Goal: Transaction & Acquisition: Purchase product/service

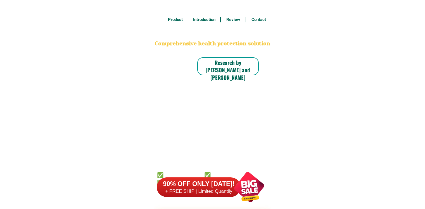
select select "63_695"
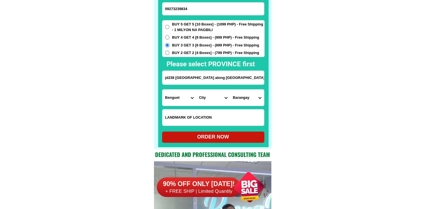
scroll to position [4369, 0]
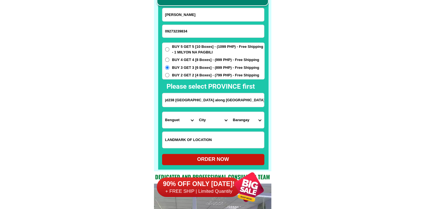
click at [200, 28] on input "09273239834" at bounding box center [213, 31] width 102 height 13
paste input "09666313036"
paste input "Input phone_number"
type input "09666313036"
click at [241, 15] on input "Paula Remiendo" at bounding box center [213, 14] width 102 height 13
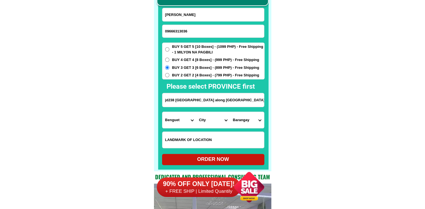
paste input "marife Victoria enad"
type input "marife Victoria enad"
click at [200, 105] on input "jd238 pico Bayabas brgy LaTrenidad Benguet province along bayabas rd gate paint…" at bounding box center [213, 100] width 102 height 14
paste input "San Jose city sto nino 3rd, zone ,5,"
type input "San Jose city sto nino 3rd, zone ,5,"
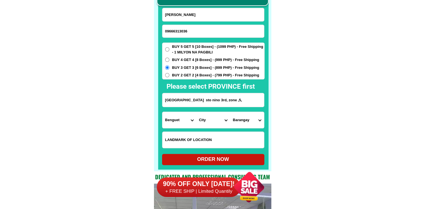
click at [187, 43] on div "BUY 5 GET 5 [10 Boxes] - (1099 PHP) - Free Shipping - 1 MILYON NA PAGBILI BUY 4…" at bounding box center [213, 60] width 102 height 37
click at [187, 46] on span "BUY 5 GET 5 [10 Boxes] - (1099 PHP) - Free Shipping - 1 MILYON NA PAGBILI" at bounding box center [218, 49] width 92 height 11
click at [169, 47] on input "BUY 5 GET 5 [10 Boxes] - (1099 PHP) - Free Shipping - 1 MILYON NA PAGBILI" at bounding box center [167, 49] width 4 height 4
radio input "true"
click at [195, 136] on input "Input LANDMARKOFLOCATION" at bounding box center [213, 140] width 102 height 16
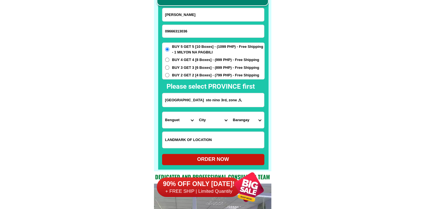
paste input "c/of,Stacy Jane ,e, andrada"
type input "c/of,Stacy Jane ,e, andrada"
click at [199, 99] on input "San Jose city sto nino 3rd, zone ,5," at bounding box center [213, 100] width 102 height 14
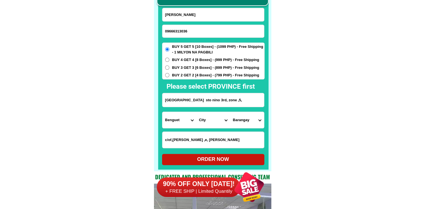
click at [199, 99] on input "San Jose city sto nino 3rd, zone ,5," at bounding box center [213, 100] width 102 height 14
click at [183, 118] on select "Province [GEOGRAPHIC_DATA] [GEOGRAPHIC_DATA] [GEOGRAPHIC_DATA] [GEOGRAPHIC_DATA…" at bounding box center [179, 120] width 34 height 16
select select "63_198"
click at [222, 120] on select "City Aliaga Bongabon Cabanatuan-city Cabiao Carranglan Cuyapo Gabaldon Gapan-ci…" at bounding box center [213, 120] width 34 height 16
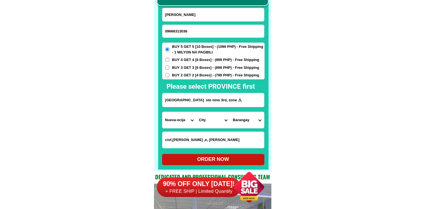
select select "63_1987946"
drag, startPoint x: 267, startPoint y: 124, endPoint x: 263, endPoint y: 125, distance: 4.5
click at [268, 124] on div at bounding box center [213, 72] width 110 height 194
click at [237, 121] on select "Barangay A. pascual Abar 2nd Abar ist Bagong sikat Caanawan Calaocan Camanacsac…" at bounding box center [247, 120] width 34 height 16
select select "63_19879469873"
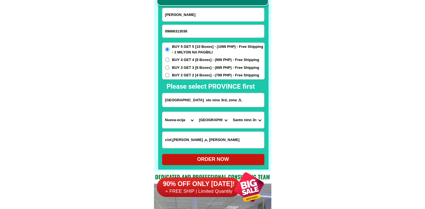
click at [230, 158] on div "ORDER NOW" at bounding box center [213, 159] width 102 height 8
radio input "true"
drag, startPoint x: 200, startPoint y: 32, endPoint x: 195, endPoint y: 22, distance: 11.4
click at [200, 32] on input "09666313036" at bounding box center [213, 31] width 102 height 13
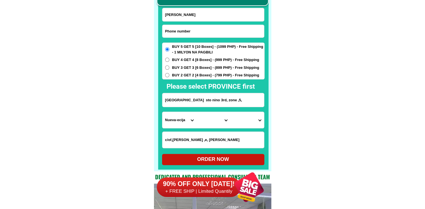
paste input "09064335518"
type input "09064335518"
click at [202, 15] on input "Input full_name" at bounding box center [213, 14] width 102 height 13
paste input "Gracia Cabalquinto"
type input "Gracia Cabalquinto"
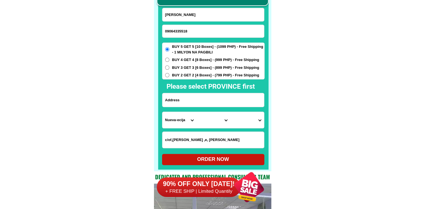
drag, startPoint x: 208, startPoint y: 104, endPoint x: 202, endPoint y: 105, distance: 6.0
click at [208, 104] on input "Input address" at bounding box center [213, 100] width 102 height 14
paste input "54 mlq.st.prk.1.Bagumbayan Taguig City"
type input "54 mlq.st.prk.1.Bagumbayan Taguig City"
click at [169, 117] on select "Province [GEOGRAPHIC_DATA] [GEOGRAPHIC_DATA] [GEOGRAPHIC_DATA] [GEOGRAPHIC_DATA…" at bounding box center [179, 120] width 34 height 16
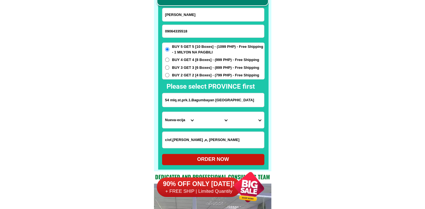
select select "63_219"
click at [207, 124] on select "City [GEOGRAPHIC_DATA] [GEOGRAPHIC_DATA] [GEOGRAPHIC_DATA] [GEOGRAPHIC_DATA]-ci…" at bounding box center [213, 120] width 34 height 16
select select "63_2191611"
click at [267, 124] on div at bounding box center [213, 72] width 110 height 194
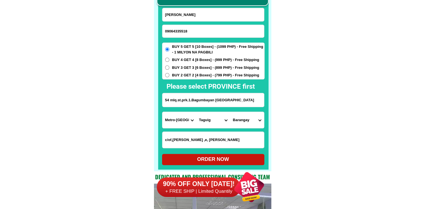
click at [251, 123] on select "Barangay Bagumbayan Bambang Calzada Central bicutan Central signal village Fort…" at bounding box center [247, 120] width 34 height 16
select select "63_21916114"
click at [243, 157] on div "ORDER NOW" at bounding box center [213, 159] width 102 height 8
radio input "true"
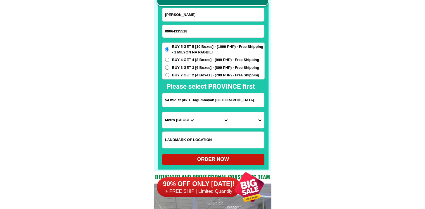
drag, startPoint x: 194, startPoint y: 32, endPoint x: 183, endPoint y: 4, distance: 29.2
click at [194, 32] on input "09064335518" at bounding box center [213, 31] width 102 height 13
paste input "09467186245"
type input "09467186245"
click at [205, 15] on input "Input full_name" at bounding box center [213, 14] width 102 height 13
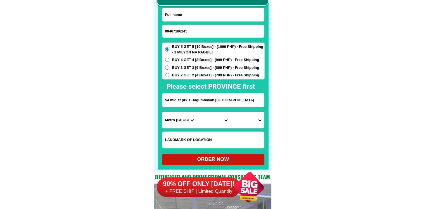
paste input "Marina c fugoso"
type input "Marina c fugoso"
click at [206, 97] on input "Input address" at bounding box center [213, 100] width 102 height 14
paste input "P_2 Maharlika Bislig city"
type input "P_2 Maharlika Bislig city"
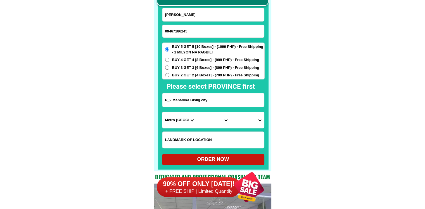
click at [202, 32] on input "09467186245" at bounding box center [213, 31] width 102 height 13
click at [208, 103] on input "P_2 Maharlika Bislig city" at bounding box center [213, 100] width 102 height 14
click at [173, 122] on select "Province [GEOGRAPHIC_DATA] [GEOGRAPHIC_DATA] [GEOGRAPHIC_DATA] [GEOGRAPHIC_DATA…" at bounding box center [179, 120] width 34 height 16
select select "63_394"
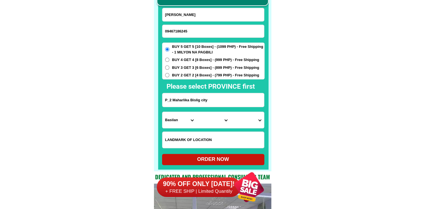
click at [162, 112] on select "Province [GEOGRAPHIC_DATA] [GEOGRAPHIC_DATA] [GEOGRAPHIC_DATA] [GEOGRAPHIC_DATA…" at bounding box center [179, 120] width 34 height 16
click at [215, 121] on select "City Akbar Al-barka Basilan-isabela-city Basilan-tuburan Hadji-mohammad-ajul Ha…" at bounding box center [213, 120] width 34 height 16
select select "63_3944658"
click at [173, 120] on select "Province [GEOGRAPHIC_DATA] [GEOGRAPHIC_DATA] [GEOGRAPHIC_DATA] [GEOGRAPHIC_DATA…" at bounding box center [179, 120] width 34 height 16
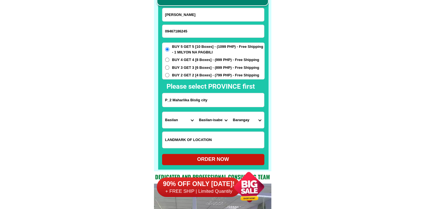
click at [209, 99] on input "P_2 Maharlika Bislig city" at bounding box center [213, 100] width 102 height 14
click at [168, 120] on select "Province [GEOGRAPHIC_DATA] [GEOGRAPHIC_DATA] [GEOGRAPHIC_DATA] [GEOGRAPHIC_DATA…" at bounding box center [179, 120] width 34 height 16
select select "63_115"
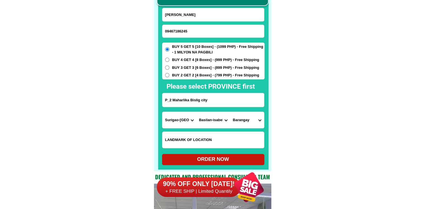
click at [212, 123] on select "City Akbar Al-barka Basilan-isabela-city Basilan-tuburan Hadji-mohammad-ajul Ha…" at bounding box center [213, 120] width 34 height 16
select select "63_1152094"
click at [238, 125] on select "Barangay Bucto Burboanan Caguyao Coleto Comawas Kahayag Labisma Lawigan Maharli…" at bounding box center [247, 120] width 34 height 16
click at [238, 123] on select "Barangay Bucto Burboanan Caguyao Coleto Comawas Kahayag Labisma Lawigan Maharli…" at bounding box center [247, 120] width 34 height 16
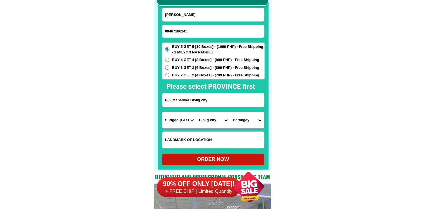
click at [238, 123] on select "Barangay Bucto Burboanan Caguyao Coleto Comawas Kahayag Labisma Lawigan Maharli…" at bounding box center [247, 120] width 34 height 16
select select "63_11520949921"
click at [232, 160] on div "ORDER NOW" at bounding box center [213, 159] width 102 height 8
radio input "true"
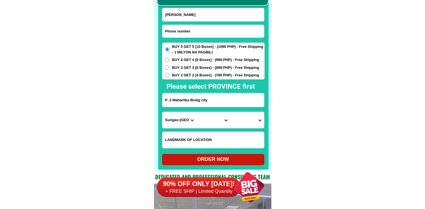
drag, startPoint x: 187, startPoint y: 36, endPoint x: 183, endPoint y: 35, distance: 4.3
click at [187, 36] on input "Input phone_number" at bounding box center [213, 31] width 102 height 13
paste input "o9153841049"
click at [167, 29] on input "o9153841049" at bounding box center [213, 31] width 102 height 13
type input "09153841049"
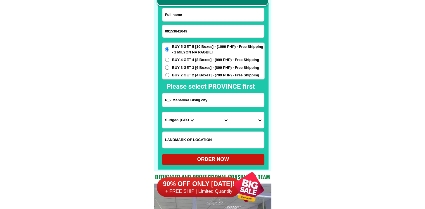
click at [199, 14] on input "Input full_name" at bounding box center [213, 14] width 102 height 13
paste input "Teresita Olei"
type input "Teresita Olei"
click at [189, 99] on input "P_2 Maharlika Bislig city" at bounding box center [213, 100] width 102 height 14
paste input "cabangila altavas aklan proper 2 malapit sa rock boton"
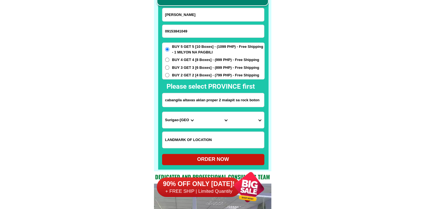
type input "cabangila altavas aklan proper 2 malapit sa rock boton"
click at [181, 116] on select "Province [GEOGRAPHIC_DATA] [GEOGRAPHIC_DATA] [GEOGRAPHIC_DATA] [GEOGRAPHIC_DATA…" at bounding box center [179, 120] width 34 height 16
drag, startPoint x: 296, startPoint y: 117, endPoint x: 273, endPoint y: 117, distance: 22.9
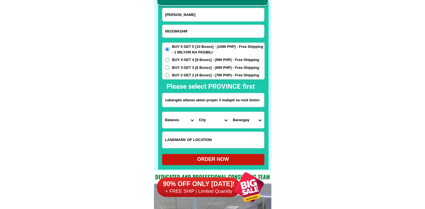
click at [206, 102] on input "cabangila altavas aklan proper 2 malapit sa rock boton" at bounding box center [213, 100] width 102 height 14
click at [177, 120] on select "Province [GEOGRAPHIC_DATA] [GEOGRAPHIC_DATA] [GEOGRAPHIC_DATA] [GEOGRAPHIC_DATA…" at bounding box center [179, 120] width 34 height 16
select select "63_595"
click at [162, 112] on select "Province [GEOGRAPHIC_DATA] [GEOGRAPHIC_DATA] [GEOGRAPHIC_DATA] [GEOGRAPHIC_DATA…" at bounding box center [179, 120] width 34 height 16
click at [211, 123] on select "City Aklan-balete Aklan-banga Aklan-malinao Altavas Batan Buruanga Ibajay Kalib…" at bounding box center [213, 120] width 34 height 16
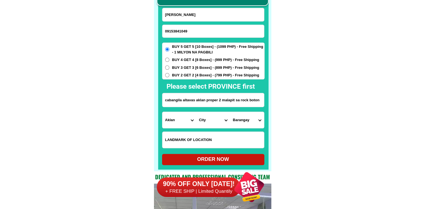
select select "63_595298"
click at [196, 112] on select "City Aklan-balete Aklan-banga Aklan-malinao Altavas Batan Buruanga Ibajay Kalib…" at bounding box center [213, 120] width 34 height 16
click at [254, 114] on select "Barangay Cabangila Cabugao Catmon Dalipdip Ginictan Linayasan Lumaynay Lupo Man…" at bounding box center [247, 120] width 34 height 16
select select "63_59529812192"
drag, startPoint x: 329, startPoint y: 131, endPoint x: 288, endPoint y: 155, distance: 47.8
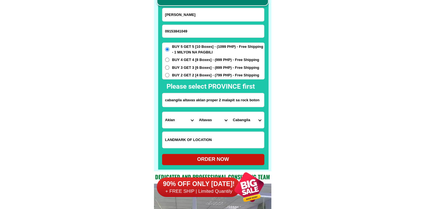
click at [232, 153] on form "Teresita Olei 09153841049 ORDER NOW cabangila altavas aklan proper 2 malapit sa…" at bounding box center [213, 86] width 102 height 157
click at [237, 155] on div "ORDER NOW" at bounding box center [213, 159] width 102 height 11
radio input "true"
drag, startPoint x: 184, startPoint y: 25, endPoint x: 184, endPoint y: 11, distance: 14.2
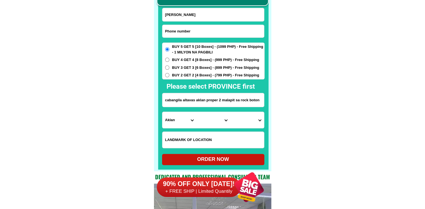
click at [184, 25] on input "Input phone_number" at bounding box center [213, 31] width 102 height 13
paste input "09603815952"
type input "09603815952"
click at [195, 19] on input "Input full_name" at bounding box center [213, 14] width 102 height 13
paste input "juliana abacan"
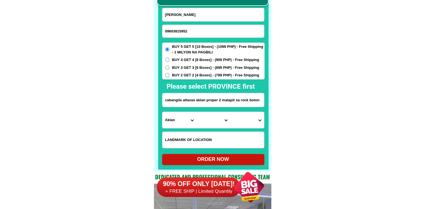
drag, startPoint x: 175, startPoint y: 13, endPoint x: 127, endPoint y: 16, distance: 48.1
type input "juliana abacan"
click at [201, 32] on input "09603815952" at bounding box center [213, 31] width 102 height 13
type input "09603815952"
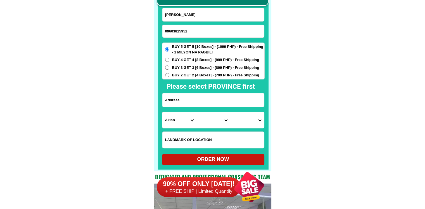
click at [213, 103] on input "Input address" at bounding box center [213, 100] width 102 height 14
paste input "santarita karsada batangas city peres 1 dulo ng manggahan"
type input "santarita karsada batangas city peres 1 dulo ng manggahan"
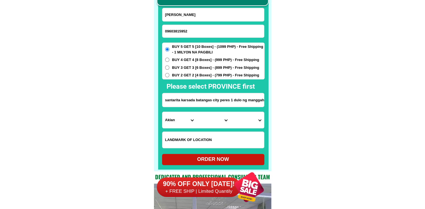
click at [177, 119] on select "Province [GEOGRAPHIC_DATA] [GEOGRAPHIC_DATA] [GEOGRAPHIC_DATA] [GEOGRAPHIC_DATA…" at bounding box center [179, 120] width 34 height 16
select select "63_108"
click at [209, 118] on select "City Agoncillo Alitagtag Allacapan Balayan Batangas-balete Batangas-city Batang…" at bounding box center [213, 120] width 34 height 16
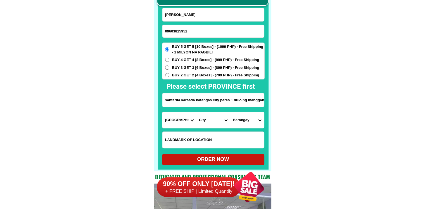
select select "63_108997"
click at [245, 117] on select "Barangay Alangilan Balagtas Balete Banaba center Banaba ibaba Banaba kanluran B…" at bounding box center [247, 120] width 34 height 16
click at [257, 124] on select "Barangay Alangilan Balagtas Balete Banaba center Banaba ibaba Banaba kanluran B…" at bounding box center [247, 120] width 34 height 16
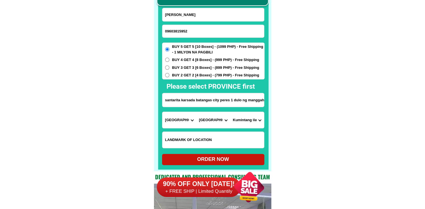
select select "63_1089979756"
click at [240, 158] on div "ORDER NOW" at bounding box center [213, 159] width 102 height 8
type input "juliana abacan"
radio input "true"
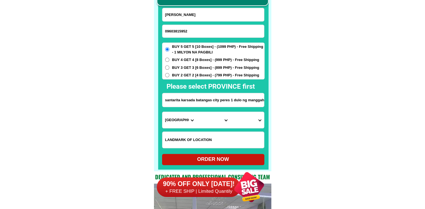
click at [194, 36] on input "09603815952" at bounding box center [213, 31] width 102 height 13
paste input "09058683193"
type input "09058683193"
click at [197, 9] on input "juliana abacan" at bounding box center [213, 14] width 102 height 13
paste input "Mariz cale"
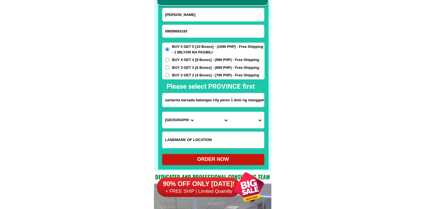
type input "Mariz cale"
click at [205, 95] on input "Input address" at bounding box center [213, 100] width 102 height 14
paste input "Blk3 lot15 phs3b towerville sapang lamig minuyan proper Csjdm bulacan"
type input "Blk3 lot15 phs3b towerville sapang lamig minuyan proper Csjdm bulacan"
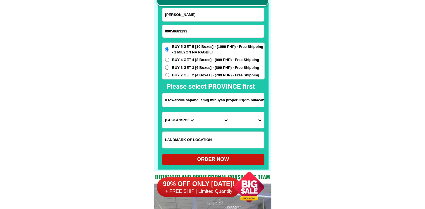
drag, startPoint x: 204, startPoint y: 103, endPoint x: 317, endPoint y: 103, distance: 113.1
click at [175, 117] on select "Province [GEOGRAPHIC_DATA] [GEOGRAPHIC_DATA] [GEOGRAPHIC_DATA] [GEOGRAPHIC_DATA…" at bounding box center [179, 120] width 34 height 16
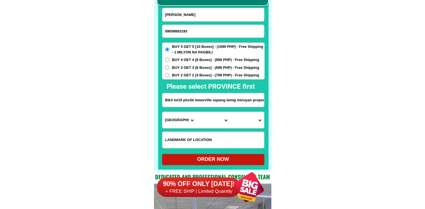
click at [175, 117] on select "Province [GEOGRAPHIC_DATA] [GEOGRAPHIC_DATA] [GEOGRAPHIC_DATA] [GEOGRAPHIC_DATA…" at bounding box center [179, 120] width 34 height 16
select select "63_761"
click at [162, 112] on select "Province [GEOGRAPHIC_DATA] [GEOGRAPHIC_DATA] [GEOGRAPHIC_DATA] [GEOGRAPHIC_DATA…" at bounding box center [179, 120] width 34 height 16
click at [269, 102] on div "CASH ON DELIVERY (COD) FREE SHIPPING (Receive after 4-10 days of shipping) COMP…" at bounding box center [212, 71] width 117 height 199
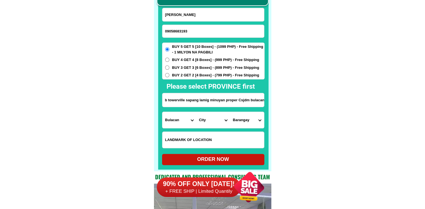
drag, startPoint x: 248, startPoint y: 99, endPoint x: 294, endPoint y: 103, distance: 45.9
click at [216, 120] on select "City Angat Balagtas Baliuag Bocaue Bulacan Bulacan-hagonoy Bulacan-plaridel Bul…" at bounding box center [213, 120] width 34 height 16
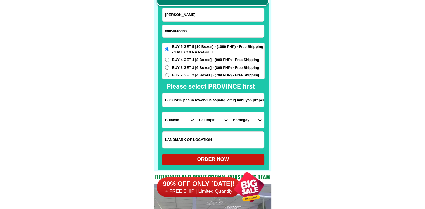
scroll to position [0, 27]
drag, startPoint x: 242, startPoint y: 102, endPoint x: 295, endPoint y: 101, distance: 52.8
click at [246, 101] on input "Blk3 lot15 phs3b towerville sapang lamig minuyan proper Csjdm bulacan" at bounding box center [213, 100] width 102 height 14
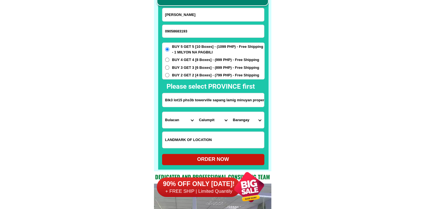
click at [215, 122] on select "City Angat Balagtas Baliuag Bocaue Bulacan Bulacan-hagonoy Bulacan-plaridel Bul…" at bounding box center [213, 120] width 34 height 16
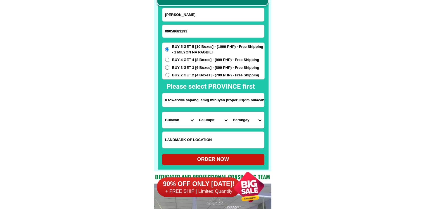
drag, startPoint x: 235, startPoint y: 104, endPoint x: 287, endPoint y: 103, distance: 52.2
click at [203, 122] on select "City Angat Balagtas Baliuag Bocaue Bulacan Bulacan-hagonoy Bulacan-plaridel Bul…" at bounding box center [213, 120] width 34 height 16
click at [246, 101] on input "Blk3 lot15 phs3b towerville sapang lamig minuyan proper Csjdm bulacan" at bounding box center [213, 100] width 102 height 14
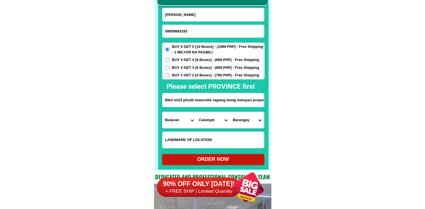
scroll to position [0, 27]
drag, startPoint x: 246, startPoint y: 101, endPoint x: 290, endPoint y: 102, distance: 43.9
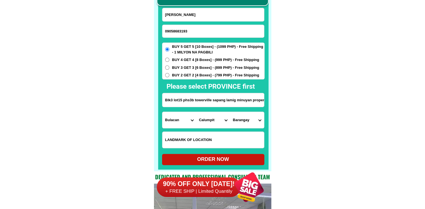
click at [208, 102] on input "Blk3 lot15 phs3b towerville sapang lamig minuyan proper Csjdm bulacan" at bounding box center [213, 100] width 102 height 14
click at [222, 100] on input "Blk3 lot15 phs3b towerville sapang lamig minuyan proper Csjdm bulacan" at bounding box center [213, 100] width 102 height 14
click at [205, 121] on select "City Angat Balagtas Baliuag Bocaue Bulacan Bulacan-hagonoy Bulacan-plaridel Bul…" at bounding box center [213, 120] width 34 height 16
select select "63_7612018"
drag, startPoint x: 343, startPoint y: 134, endPoint x: 321, endPoint y: 131, distance: 22.3
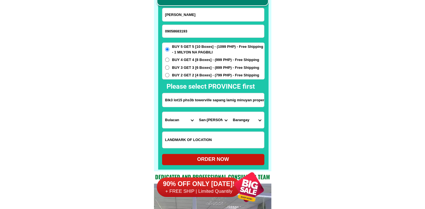
click at [247, 118] on select "Barangay Assumption Bagong buhay Bagong buhay ii Bagong buhay iii Citrus Ciudad…" at bounding box center [247, 120] width 34 height 16
select select "63_76120187693"
click at [230, 112] on select "Barangay Assumption Bagong buhay Bagong buhay ii Bagong buhay iii Citrus Ciudad…" at bounding box center [247, 120] width 34 height 16
click at [221, 155] on div "ORDER NOW" at bounding box center [213, 159] width 102 height 11
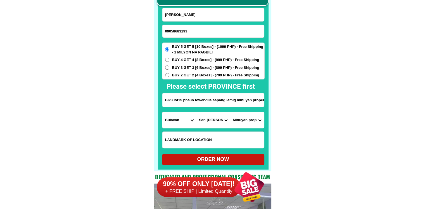
radio input "true"
click at [228, 31] on input "09058683193" at bounding box center [213, 31] width 102 height 13
paste input "09518560026"
type input "09518560026"
drag, startPoint x: 223, startPoint y: 18, endPoint x: 215, endPoint y: 18, distance: 7.5
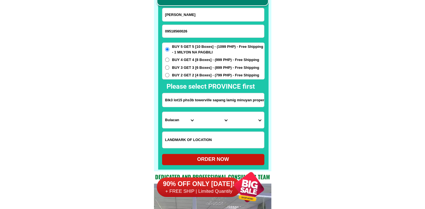
click at [223, 18] on input "Mariz cale" at bounding box center [213, 14] width 102 height 13
paste input "Nieves Vale"
type input "Nieves Vale"
click at [201, 99] on input "Blk3 lot15 phs3b towerville sapang lamig minuyan proper Csjdm bulacan" at bounding box center [213, 100] width 102 height 14
paste input "#2 M Calim st. Brgy Asana Famy Laguna"
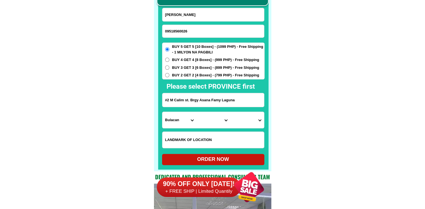
type input "#2 M Calim st. Brgy Asana Famy Laguna"
click at [172, 29] on input "09518560026" at bounding box center [213, 31] width 102 height 13
paste input "487272789"
type input "09487272789"
click at [210, 20] on input "Nieves Vale" at bounding box center [213, 14] width 102 height 13
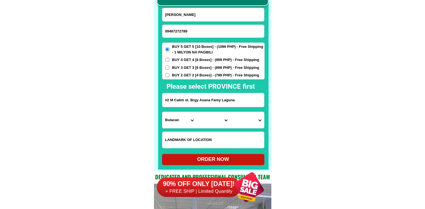
paste input "Freddie Carnaj"
type input "Freddie Carnaje"
click at [200, 101] on input "#2 M Calim st. Brgy Asana Famy Laguna" at bounding box center [213, 100] width 102 height 14
paste input "04catoera St purok 6 poblaction Bingawan Iloilo near barrangay hall"
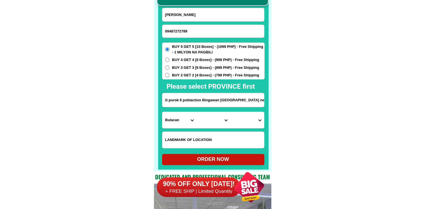
type input "04catoera St purok 6 poblaction Bingawan Iloilo near barrangay hall"
click at [185, 120] on select "Province [GEOGRAPHIC_DATA] [GEOGRAPHIC_DATA] [GEOGRAPHIC_DATA] [GEOGRAPHIC_DATA…" at bounding box center [179, 120] width 34 height 16
select select "63_151"
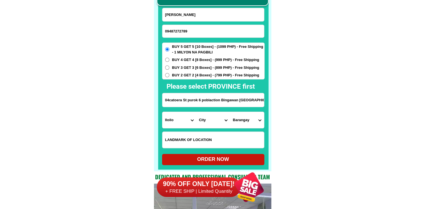
click at [218, 120] on select "City Ajuy Alimodian Anilao Badiangan Balasan Banate Barotac-nuevo Barotac-viejo…" at bounding box center [213, 120] width 34 height 16
click at [214, 122] on select "City Ajuy Alimodian Anilao Badiangan Balasan Banate Barotac-nuevo Barotac-viejo…" at bounding box center [213, 120] width 34 height 16
select select "63_1515201"
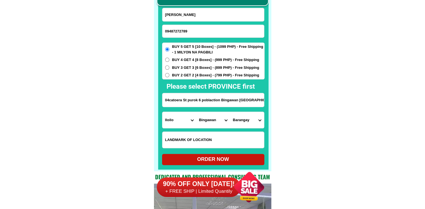
click at [246, 123] on select "Barangay Agba-o Alabidhan Bulabog Cairohan Guinhulacan Inamyungan Malitbog ilaw…" at bounding box center [247, 120] width 34 height 16
select select "63_15152018816"
click at [239, 161] on div "ORDER NOW" at bounding box center [213, 159] width 102 height 8
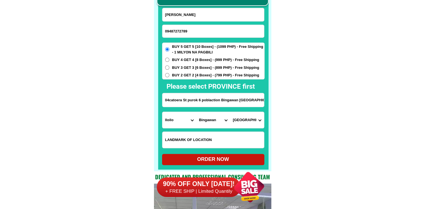
type input "04catoera St purok 6 poblaction Bingawan Iloilo near barrangay hall"
radio input "true"
click at [193, 36] on input "Input phone_number" at bounding box center [213, 31] width 102 height 13
paste input "0906-1922-655"
click at [183, 30] on input "0906-1922-655" at bounding box center [213, 31] width 102 height 13
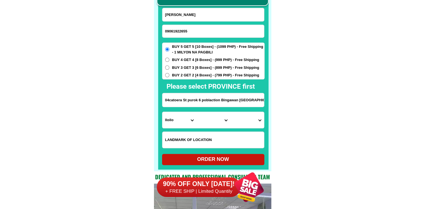
type input "09061922655"
click at [180, 13] on input "Freddie Carnaje" at bounding box center [213, 14] width 102 height 13
paste input "UlandaSadaran"
drag, startPoint x: 174, startPoint y: 13, endPoint x: 155, endPoint y: 17, distance: 19.6
click at [155, 17] on div "CASH ON DELIVERY (COD) FREE SHIPPING (Receive after 4-10 days of shipping) COMP…" at bounding box center [212, 71] width 117 height 199
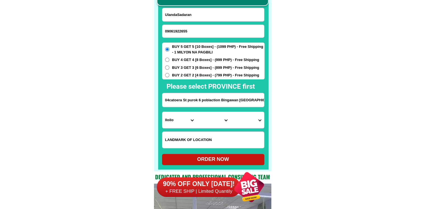
type input "UlandaSadaran"
click at [207, 95] on input "04catoera St purok 6 poblaction Bingawan Iloilo near barrangay hall" at bounding box center [213, 100] width 102 height 14
paste input "Purok 1 Surcoc Naguilian isabela"
type input "Purok 1 Surcoc Naguilian isabela"
drag, startPoint x: 312, startPoint y: 111, endPoint x: 205, endPoint y: 123, distance: 108.2
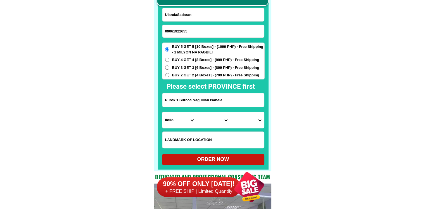
click at [174, 123] on select "Province [GEOGRAPHIC_DATA] [GEOGRAPHIC_DATA] [GEOGRAPHIC_DATA] [GEOGRAPHIC_DATA…" at bounding box center [179, 120] width 34 height 16
select select "63_305"
click at [202, 121] on select "City [GEOGRAPHIC_DATA] [PERSON_NAME]-city [GEOGRAPHIC_DATA] [PERSON_NAME] Echag…" at bounding box center [213, 120] width 34 height 16
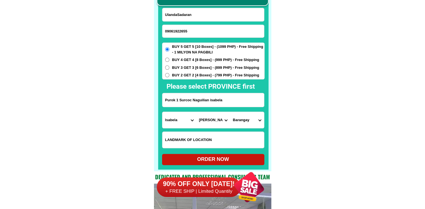
click at [202, 121] on select "City [GEOGRAPHIC_DATA] [PERSON_NAME]-city [GEOGRAPHIC_DATA] [PERSON_NAME] Echag…" at bounding box center [213, 120] width 34 height 16
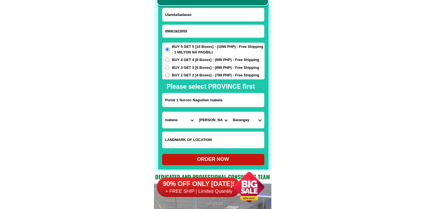
click at [202, 121] on select "City [GEOGRAPHIC_DATA] [PERSON_NAME]-city [GEOGRAPHIC_DATA] [PERSON_NAME] Echag…" at bounding box center [213, 120] width 34 height 16
select select "63_3059736"
click at [196, 112] on select "City [GEOGRAPHIC_DATA] [PERSON_NAME]-city [GEOGRAPHIC_DATA] [PERSON_NAME] Echag…" at bounding box center [213, 120] width 34 height 16
click at [248, 122] on select "Barangay Aguinaldo Bagong sikat Burgos Cabaruan Flores La union Magsaysay (pob.…" at bounding box center [247, 120] width 34 height 16
select select "63_30597367942"
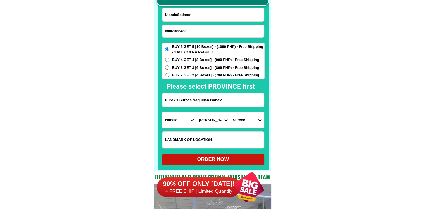
click at [219, 75] on span "BUY 2 GET 2 [4 Boxes] - (799 PHP) - Free Shipping" at bounding box center [215, 75] width 87 height 6
click at [169, 75] on input "BUY 2 GET 2 [4 Boxes] - (799 PHP) - Free Shipping" at bounding box center [167, 75] width 4 height 4
radio input "true"
click at [230, 156] on div "ORDER NOW" at bounding box center [213, 159] width 102 height 8
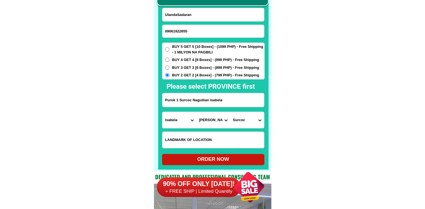
type input "UlandaSadaran"
radio input "true"
drag, startPoint x: 192, startPoint y: 33, endPoint x: 189, endPoint y: 1, distance: 32.3
click at [192, 33] on input "09061922655" at bounding box center [213, 31] width 102 height 13
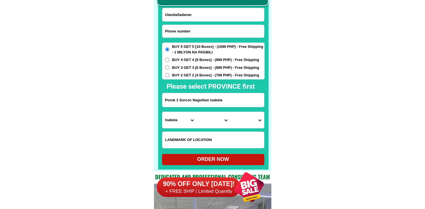
paste input "09319796616"
type input "09319796616"
click at [188, 16] on input "Input full_name" at bounding box center [213, 14] width 102 height 13
paste input "Erlinda P. Onia"
type input "Erlinda P. Onia"
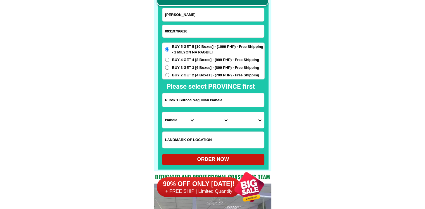
click at [196, 72] on span "BUY 2 GET 2 [4 Boxes] - (799 PHP) - Free Shipping" at bounding box center [215, 75] width 87 height 6
click at [169, 73] on input "BUY 2 GET 2 [4 Boxes] - (799 PHP) - Free Shipping" at bounding box center [167, 75] width 4 height 4
radio input "true"
click at [184, 99] on input "Input address" at bounding box center [213, 100] width 102 height 14
paste input "Brgy. Talogtog, Mangaldan, Pangasinan Infront of Computer shop"
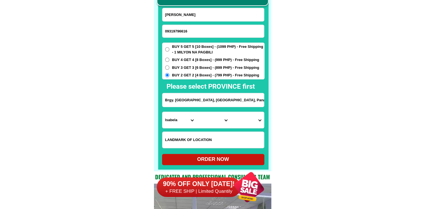
scroll to position [0, 14]
type input "Brgy. Talogtog, Mangaldan, Pangasinan Infront of Computer shop"
click at [183, 117] on select "Province [GEOGRAPHIC_DATA] [GEOGRAPHIC_DATA] [GEOGRAPHIC_DATA] [GEOGRAPHIC_DATA…" at bounding box center [179, 120] width 34 height 16
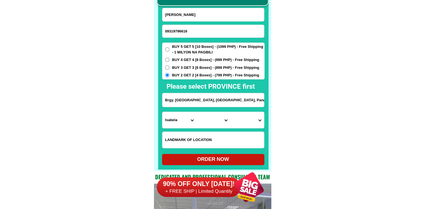
select select "63_247"
click at [214, 119] on select "City Agno Aguilar Alaminos-city Asingan Balungao Bani Basista Bautista Bayamban…" at bounding box center [213, 120] width 34 height 16
click at [214, 123] on select "City Agno Aguilar Alaminos-city Asingan Balungao Bani Basista Bautista Bayamban…" at bounding box center [213, 120] width 34 height 16
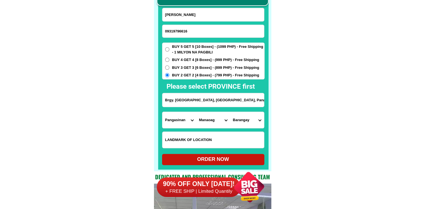
select select "63_2479544"
click at [250, 124] on select "Barangay Alitaya Amansabina Anolid Banaoang Bantayan Bari Bateng Buenlag David …" at bounding box center [247, 120] width 34 height 16
select select "63_2479544226"
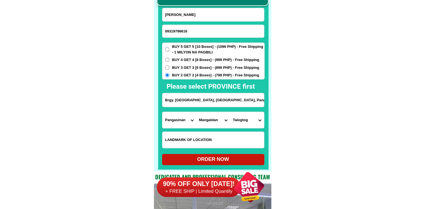
click at [227, 160] on div "ORDER NOW" at bounding box center [213, 159] width 102 height 8
radio input "true"
drag, startPoint x: 184, startPoint y: 30, endPoint x: 183, endPoint y: 3, distance: 27.4
click at [184, 30] on input "09319796616" at bounding box center [213, 31] width 102 height 13
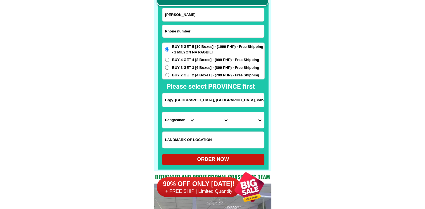
paste input "09155094217"
type input "09155094217"
click at [192, 16] on input "Input full_name" at bounding box center [213, 14] width 102 height 13
paste input "vilma p. grande"
type input "vilma p. grande"
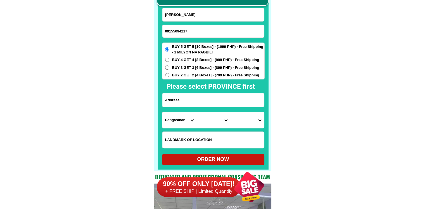
click at [187, 100] on input "Input address" at bounding box center [213, 100] width 102 height 14
paste input "f abella st. borongan e samar bgy d1"
type input "f abella st. borongan e samar bgy d1"
click at [167, 121] on select "Province [GEOGRAPHIC_DATA] [GEOGRAPHIC_DATA] [GEOGRAPHIC_DATA] [GEOGRAPHIC_DATA…" at bounding box center [179, 120] width 34 height 16
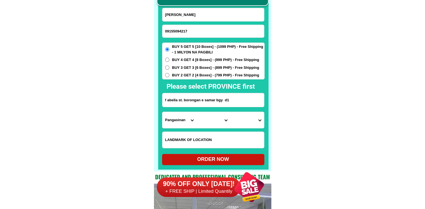
click at [167, 121] on select "Province [GEOGRAPHIC_DATA] [GEOGRAPHIC_DATA] [GEOGRAPHIC_DATA] [GEOGRAPHIC_DATA…" at bounding box center [179, 120] width 34 height 16
select select "63_791"
click at [270, 129] on div "CASH ON DELIVERY (COD) FREE SHIPPING (Receive after 4-10 days of shipping) COMP…" at bounding box center [212, 71] width 117 height 199
click at [211, 121] on select "City Arteche Balangiga Balangkayan Borongan-city Can-avid Eastern-samar-dolores…" at bounding box center [213, 120] width 34 height 16
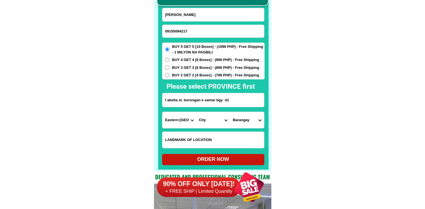
select select "63_7912209"
drag, startPoint x: 285, startPoint y: 121, endPoint x: 246, endPoint y: 122, distance: 38.8
click at [242, 121] on select "Barangay Alang-alang Amantacop Ando Balacdas Balud Banuyo Baras Bato Bayobay Be…" at bounding box center [247, 120] width 34 height 16
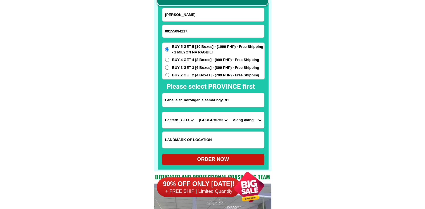
click at [242, 121] on select "Barangay Alang-alang Amantacop Ando Balacdas Balud Banuyo Baras Bato Bayobay Be…" at bounding box center [247, 120] width 34 height 16
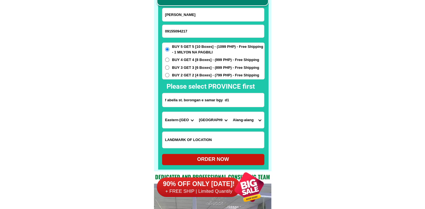
click at [242, 121] on select "Barangay Alang-alang Amantacop Ando Balacdas Balud Banuyo Baras Bato Bayobay Be…" at bounding box center [247, 120] width 34 height 16
select select "63_79122094009"
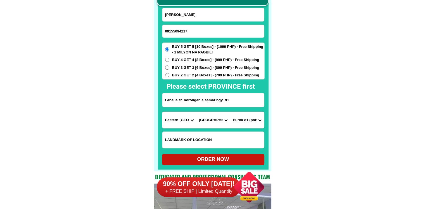
click at [230, 112] on select "Barangay Alang-alang Amantacop Ando Balacdas Balud Banuyo Baras Bato Bayobay Be…" at bounding box center [247, 120] width 34 height 16
click at [208, 161] on div "ORDER NOW" at bounding box center [213, 159] width 102 height 8
type input "vilma p. grande"
radio input "true"
click at [199, 30] on input "09155094217" at bounding box center [213, 31] width 102 height 13
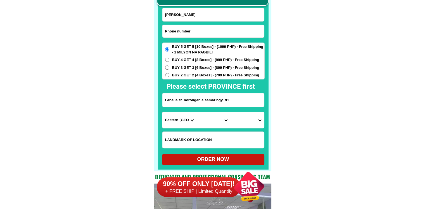
paste input "09070451509"
type input "09070451509"
drag, startPoint x: 209, startPoint y: 23, endPoint x: 205, endPoint y: 15, distance: 9.5
click at [206, 16] on form "vilma p. grande 09070451509 ORDER NOW f abella st. borongan e samar bgy d1 Prov…" at bounding box center [213, 86] width 102 height 157
click at [205, 15] on input "Input full_name" at bounding box center [213, 14] width 102 height 13
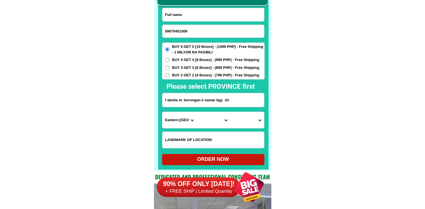
paste input "Marilene Jepsañi"
type input "Marilene Jepsañi"
click at [198, 104] on input "f abella st. borongan e samar bgy d1" at bounding box center [213, 100] width 102 height 14
paste input "Brgy,16 Gapo Purok2 East Washington dr, Legazpi City"
type input "Brgy,16 Gapo Purok2 East Washington dr, Legazpi City"
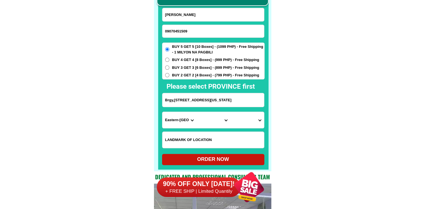
drag, startPoint x: 329, startPoint y: 125, endPoint x: 307, endPoint y: 128, distance: 22.6
click at [165, 120] on select "Province [GEOGRAPHIC_DATA] [GEOGRAPHIC_DATA] [GEOGRAPHIC_DATA] [GEOGRAPHIC_DATA…" at bounding box center [179, 120] width 34 height 16
select select "63_402"
drag, startPoint x: 338, startPoint y: 127, endPoint x: 268, endPoint y: 129, distance: 70.4
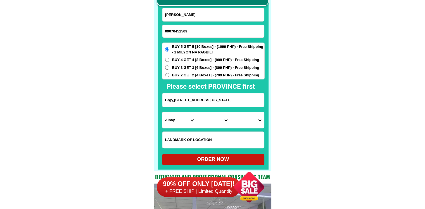
click at [204, 122] on select "City Albay-malinao Albay-santo-domingo Bacacay Camalig Daraga Guinobatan Jovell…" at bounding box center [213, 120] width 34 height 16
select select "63_4027164"
click at [242, 118] on select "Barangay Bgy. 1 - em's barrio (pob.) Bgy. 10 - cabugao Bgy. 11 - maoyod pob. (b…" at bounding box center [247, 120] width 34 height 16
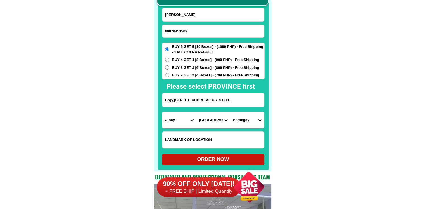
select select "63_40271649176"
click at [230, 112] on select "Barangay Bgy. 1 - em's barrio (pob.) Bgy. 10 - cabugao Bgy. 11 - maoyod pob. (b…" at bounding box center [247, 120] width 34 height 16
click at [222, 160] on div "ORDER NOW" at bounding box center [213, 159] width 102 height 8
radio input "true"
click at [198, 32] on input "Input phone_number" at bounding box center [213, 31] width 102 height 13
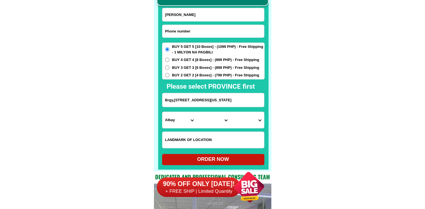
paste input "09956533053"
type input "09956533053"
click at [211, 16] on input "Input full_name" at bounding box center [213, 14] width 102 height 13
paste input "Isidro Javier Duguez"
type input "Isidro Javier Duguez"
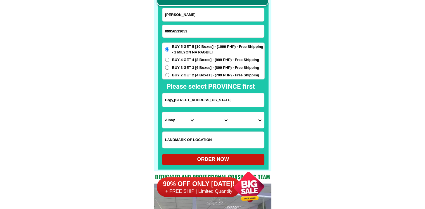
drag, startPoint x: 184, startPoint y: 101, endPoint x: 211, endPoint y: 101, distance: 27.1
click at [184, 101] on input "Brgy,16 Gapo Purok2 East Washington dr, Legazpi City" at bounding box center [213, 100] width 102 height 14
paste input "1-blk-7-Lot-2-2Brgy.silangan San Mateo rizal"
type input "1-blk-7-Lot-2-2Brgy.silangan San Mateo rizal"
drag, startPoint x: 297, startPoint y: 104, endPoint x: 207, endPoint y: 122, distance: 91.4
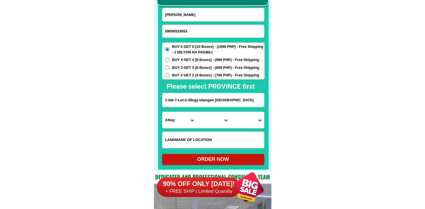
click at [171, 121] on select "Province [GEOGRAPHIC_DATA] [GEOGRAPHIC_DATA] [GEOGRAPHIC_DATA] [GEOGRAPHIC_DATA…" at bounding box center [179, 120] width 34 height 16
select select "63_993"
drag, startPoint x: 326, startPoint y: 133, endPoint x: 306, endPoint y: 133, distance: 20.4
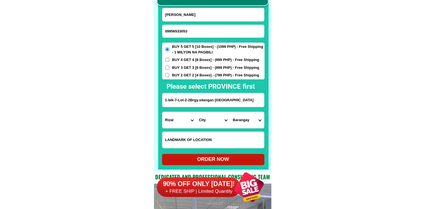
click at [213, 118] on select "City Angono Antipolo-city [GEOGRAPHIC_DATA] [GEOGRAPHIC_DATA] [GEOGRAPHIC_DATA]…" at bounding box center [213, 120] width 34 height 16
select select "63_993257"
click at [196, 112] on select "City Angono Antipolo-city [GEOGRAPHIC_DATA] [GEOGRAPHIC_DATA] [GEOGRAPHIC_DATA]…" at bounding box center [213, 120] width 34 height 16
click at [247, 119] on select "Barangay Ampid i Ampid ii Banaba Dulong bayan 1 Dulong bayan 2 Guinayang Guitna…" at bounding box center [247, 120] width 34 height 16
select select "63_9932571550"
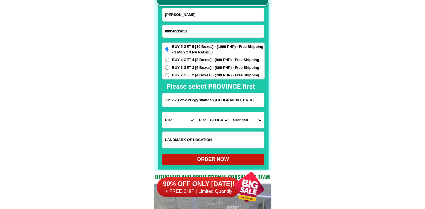
drag, startPoint x: 297, startPoint y: 121, endPoint x: 292, endPoint y: 124, distance: 6.5
click at [221, 157] on div "ORDER NOW" at bounding box center [213, 159] width 102 height 8
radio input "true"
drag, startPoint x: 187, startPoint y: 32, endPoint x: 212, endPoint y: 2, distance: 40.0
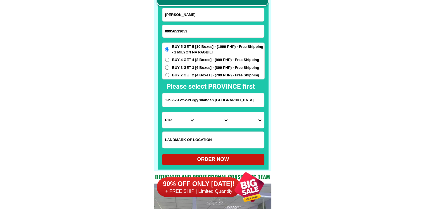
click at [187, 32] on input "09956533053" at bounding box center [213, 31] width 102 height 13
paste input "0931 808 0806"
click at [180, 29] on input "0931 808 0806" at bounding box center [213, 31] width 102 height 13
click at [181, 29] on input "0931 808 0806" at bounding box center [213, 31] width 102 height 13
paste input "Input phone_number"
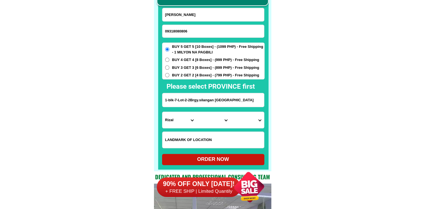
type input "09318080806"
click at [209, 13] on input "Isidro Javier Duguez" at bounding box center [213, 14] width 102 height 13
paste input "Marcelo Tañedo"
type input "Marcelo Tañedo"
click at [171, 104] on input "1-blk-7-Lot-2-2Brgy.silangan San Mateo rizal" at bounding box center [213, 100] width 102 height 14
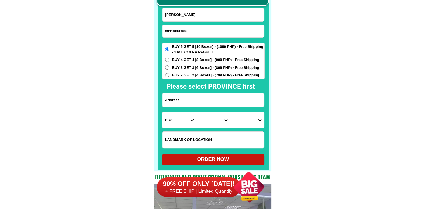
paste input "511 Peralta st Lourdes sur east Angeles City pampangga"
type input "511 Peralta st Lourdes sur east Angeles City pampangga"
click at [183, 120] on select "Province [GEOGRAPHIC_DATA] [GEOGRAPHIC_DATA] [GEOGRAPHIC_DATA] [GEOGRAPHIC_DATA…" at bounding box center [179, 120] width 34 height 16
select select "63_779"
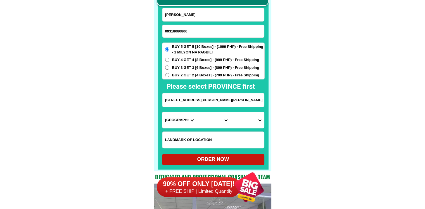
click at [211, 123] on select "City Angeles-city Apalit Arayat Bacolor Candaba Floridablanca Guagua Lubao Maba…" at bounding box center [213, 120] width 34 height 16
select select "63_7799308"
drag, startPoint x: 338, startPoint y: 135, endPoint x: 303, endPoint y: 133, distance: 34.4
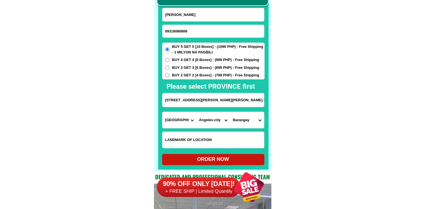
click at [248, 121] on select "Barangay Agapito del rosario Amsic Anunas Balibago Capaya Claro m. recto Cuayan…" at bounding box center [247, 120] width 34 height 16
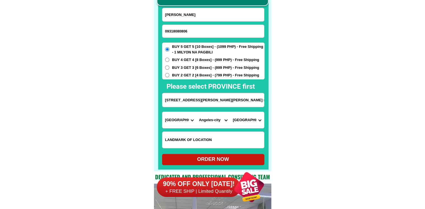
select select "63_779930831021"
click at [230, 112] on select "Barangay Agapito del rosario Amsic Anunas Balibago Capaya Claro m. recto Cuayan…" at bounding box center [247, 120] width 34 height 16
click at [206, 159] on div "ORDER NOW" at bounding box center [213, 159] width 102 height 8
radio input "true"
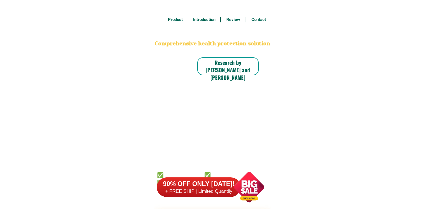
scroll to position [4369, 0]
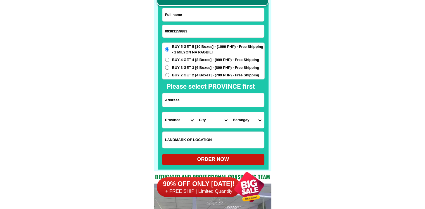
type input "09383159883"
click at [217, 9] on input "Input full_name" at bounding box center [213, 14] width 102 height 13
paste input "Mercedes B.Meñol"
type input "Mercedes B.Meñol"
click at [200, 107] on form "Mercedes B.Meñol 09383159883 ORDER NOW Province Abra Agusan-del-norte Agusan-de…" at bounding box center [213, 86] width 102 height 157
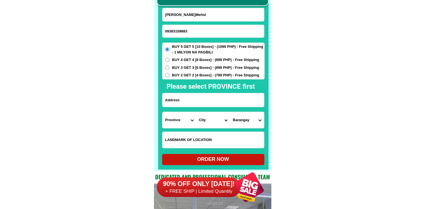
drag, startPoint x: 206, startPoint y: 104, endPoint x: 212, endPoint y: 104, distance: 5.9
click at [206, 104] on input "Input address" at bounding box center [213, 100] width 102 height 14
paste input "CharitovelleBrgy24 ButuanCityAgusan del Norte kabila ng Veterance Bank 6Th house"
type input "CharitovelleBrgy24 ButuanCityAgusan del Norte kabila ng Veterance Bank 6Th house"
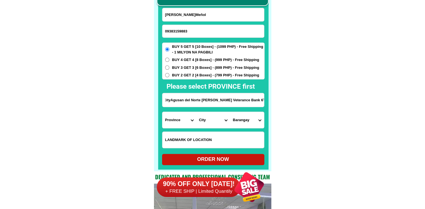
click at [190, 116] on select "Province [GEOGRAPHIC_DATA] [GEOGRAPHIC_DATA] [GEOGRAPHIC_DATA] [GEOGRAPHIC_DATA…" at bounding box center [179, 120] width 34 height 16
select select "63_513"
click at [162, 112] on select "Province [GEOGRAPHIC_DATA] [GEOGRAPHIC_DATA] [GEOGRAPHIC_DATA] [GEOGRAPHIC_DATA…" at bounding box center [179, 120] width 34 height 16
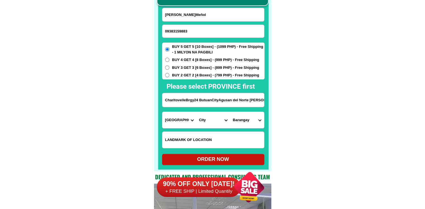
click at [216, 122] on select "City [GEOGRAPHIC_DATA]-[GEOGRAPHIC_DATA] [GEOGRAPHIC_DATA]-[PERSON_NAME] [GEOGR…" at bounding box center [213, 120] width 34 height 16
select select "63_5131995"
click at [246, 121] on select "Barangay Agao pob. (bgy. 3) [GEOGRAPHIC_DATA][PERSON_NAME] Ampayon Anticala [GE…" at bounding box center [247, 120] width 34 height 16
select select "63_51319952074"
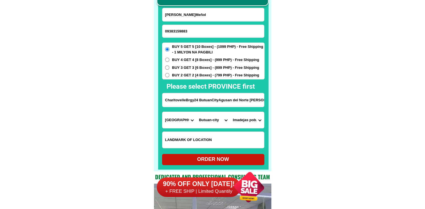
click at [230, 112] on select "Barangay Agao pob. (bgy. 3) [GEOGRAPHIC_DATA][PERSON_NAME] Ampayon Anticala [GE…" at bounding box center [247, 120] width 34 height 16
click at [235, 154] on div "ORDER NOW" at bounding box center [213, 159] width 102 height 11
type input "Mercedes B.Meñol"
radio input "true"
click at [199, 32] on input "09383159883" at bounding box center [213, 31] width 102 height 13
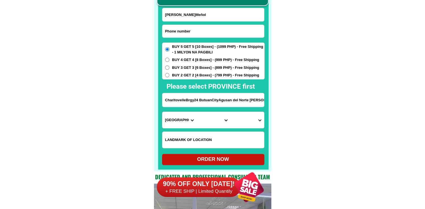
paste input "09198534746"
type input "09198534746"
click at [185, 15] on input "Input full_name" at bounding box center [213, 14] width 102 height 13
paste input "Evangeline Frusa"
type input "Evangeline Frusa"
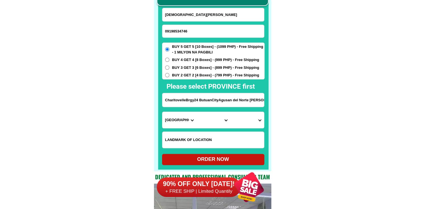
click at [200, 95] on input "CharitovelleBrgy24 ButuanCityAgusan del Norte kabila ng Veterance Bank 6Th house" at bounding box center [213, 100] width 102 height 14
paste input "#22 6th Street, Soriani Subdivision, City Heights, Genral Santos City"
type input "#22 6th Street, Soriani Subdivision, City Heights, Genral Santos City"
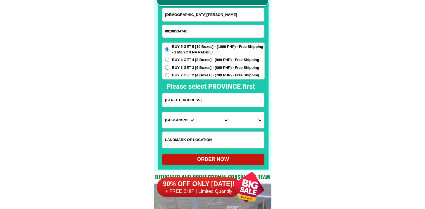
drag, startPoint x: 201, startPoint y: 104, endPoint x: 292, endPoint y: 103, distance: 90.2
click at [186, 118] on select "Province [GEOGRAPHIC_DATA] [GEOGRAPHIC_DATA] [GEOGRAPHIC_DATA] [GEOGRAPHIC_DATA…" at bounding box center [179, 120] width 34 height 16
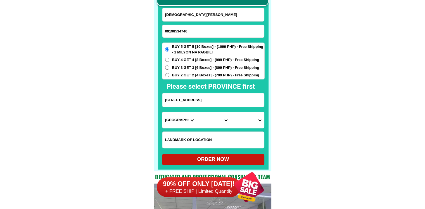
scroll to position [0, 0]
click at [185, 119] on select "Province [GEOGRAPHIC_DATA] [GEOGRAPHIC_DATA] [GEOGRAPHIC_DATA] [GEOGRAPHIC_DATA…" at bounding box center [179, 120] width 34 height 16
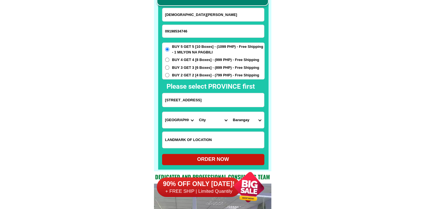
click at [162, 112] on select "Province [GEOGRAPHIC_DATA] [GEOGRAPHIC_DATA] [GEOGRAPHIC_DATA] [GEOGRAPHIC_DATA…" at bounding box center [179, 120] width 34 height 16
click at [183, 123] on select "Province [GEOGRAPHIC_DATA] [GEOGRAPHIC_DATA] [GEOGRAPHIC_DATA] [GEOGRAPHIC_DATA…" at bounding box center [179, 120] width 34 height 16
drag, startPoint x: 344, startPoint y: 117, endPoint x: 336, endPoint y: 117, distance: 8.7
click at [218, 118] on select "City Alamada Aleosan Antipas Arakan Banisilan Cotabato-city Kabacan Kidapawan-c…" at bounding box center [213, 120] width 34 height 16
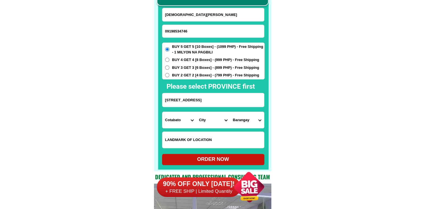
click at [169, 122] on select "Province [GEOGRAPHIC_DATA] [GEOGRAPHIC_DATA] [GEOGRAPHIC_DATA] [GEOGRAPHIC_DATA…" at bounding box center [179, 120] width 34 height 16
select select "63_995"
click at [212, 122] on select "City Alamada Aleosan Antipas Arakan Banisilan Cotabato-city Kabacan Kidapawan-c…" at bounding box center [213, 120] width 34 height 16
select select "63_9951169"
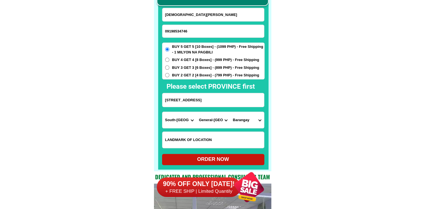
click at [248, 121] on select "Barangay Apopong Baluan Batomelong Buayan Bula Calumpang City heights Conel Dad…" at bounding box center [247, 120] width 34 height 16
click at [222, 122] on select "City General-santos-city Koronadal-city Lake-sebu Norala Polomolok South-cotaba…" at bounding box center [213, 120] width 34 height 16
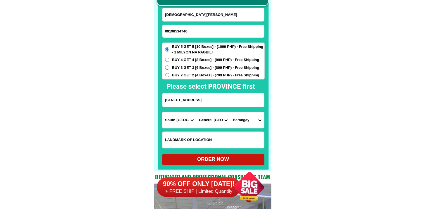
drag, startPoint x: 251, startPoint y: 105, endPoint x: 278, endPoint y: 104, distance: 26.8
click at [252, 119] on select "Barangay Apopong Baluan Batomelong Buayan Bula Calumpang City heights Conel Dad…" at bounding box center [247, 120] width 34 height 16
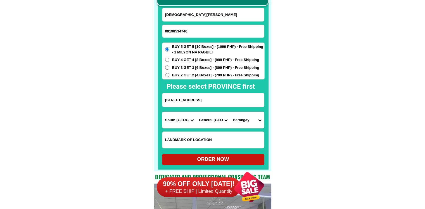
click at [252, 119] on select "Barangay Apopong Baluan Batomelong Buayan Bula Calumpang City heights Conel Dad…" at bounding box center [247, 120] width 34 height 16
click at [251, 119] on select "Barangay Apopong Baluan Batomelong Buayan Bula Calumpang City heights Conel Dad…" at bounding box center [247, 120] width 34 height 16
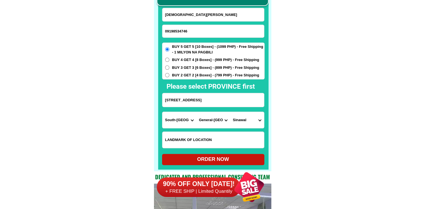
click at [251, 119] on select "Barangay Apopong Baluan Batomelong Buayan Bula Calumpang City heights Conel Dad…" at bounding box center [247, 120] width 34 height 16
select select "63_99511693614"
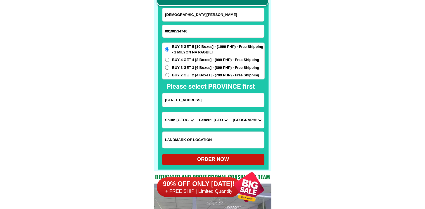
click at [241, 155] on div "ORDER NOW" at bounding box center [213, 159] width 102 height 11
radio input "true"
click at [202, 27] on input "09198534746" at bounding box center [213, 31] width 102 height 13
paste input "09282471092"
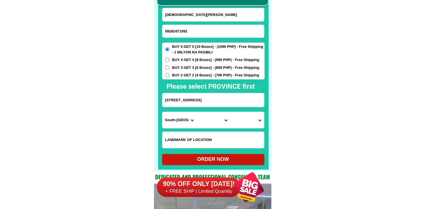
type input "09282471092"
click at [199, 16] on input "Input full_name" at bounding box center [213, 14] width 102 height 13
paste input "Elpidia L Bastasa"
type input "Elpidia L Bastasa"
drag, startPoint x: 221, startPoint y: 100, endPoint x: 199, endPoint y: 90, distance: 23.9
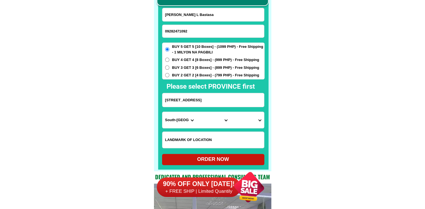
click at [221, 100] on input "#22 6th Street, Soriani Subdivision, City Heights, Genral Santos City" at bounding box center [213, 100] width 102 height 14
paste input "Poblacion San Isidro Bohol n front of Municipal Hall San Isidro Bohol."
type input "Poblacion San Isidro Bohol n front of Municipal Hall San Isidro Bohol."
drag, startPoint x: 182, startPoint y: 68, endPoint x: 182, endPoint y: 64, distance: 3.6
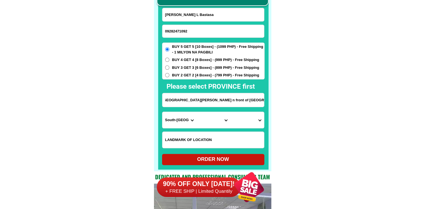
click at [182, 66] on span "BUY 3 GET 3 [6 Boxes] - (899 PHP) - Free Shipping" at bounding box center [215, 68] width 87 height 6
click at [169, 66] on input "BUY 3 GET 3 [6 Boxes] - (899 PHP) - Free Shipping" at bounding box center [167, 67] width 4 height 4
radio input "true"
click at [182, 61] on span "BUY 4 GET 4 [8 Boxes] - (999 PHP) - Free Shipping" at bounding box center [215, 60] width 87 height 6
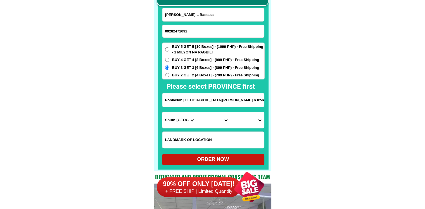
click at [169, 61] on input "BUY 4 GET 4 [8 Boxes] - (999 PHP) - Free Shipping" at bounding box center [167, 60] width 4 height 4
radio input "true"
drag, startPoint x: 349, startPoint y: 127, endPoint x: 324, endPoint y: 127, distance: 25.7
click at [168, 120] on select "Province [GEOGRAPHIC_DATA] [GEOGRAPHIC_DATA] [GEOGRAPHIC_DATA] [GEOGRAPHIC_DATA…" at bounding box center [179, 120] width 34 height 16
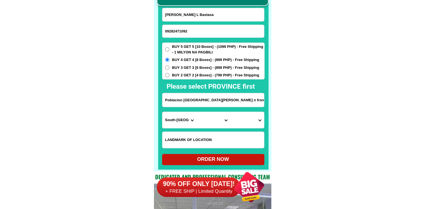
select select "63_137"
drag, startPoint x: 306, startPoint y: 130, endPoint x: 298, endPoint y: 125, distance: 8.9
drag, startPoint x: 233, startPoint y: 102, endPoint x: 312, endPoint y: 109, distance: 79.1
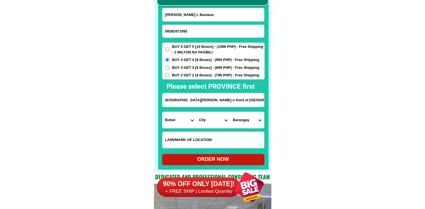
click at [212, 122] on select "City Alburquerque Antequera Baclayon Balilihan Bien-unido Bilar Bohol-alicia Bo…" at bounding box center [213, 120] width 34 height 16
select select "63_137408"
click at [196, 112] on select "City Alburquerque Antequera Baclayon Balilihan Bien-unido Bilar Bohol-alicia Bo…" at bounding box center [213, 120] width 34 height 16
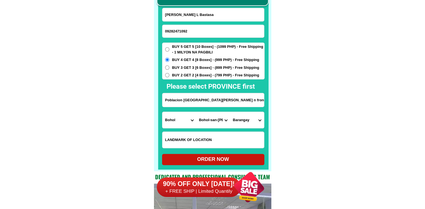
drag, startPoint x: 253, startPoint y: 101, endPoint x: 254, endPoint y: 104, distance: 3.1
click at [254, 101] on input "Poblacion San Isidro Bohol n front of Municipal Hall San Isidro Bohol." at bounding box center [213, 100] width 102 height 14
click at [254, 122] on select "Barangay Abehilan Baryong daan Baunos Cabanugan Caimbang Cambansag Candungao Ca…" at bounding box center [247, 120] width 34 height 16
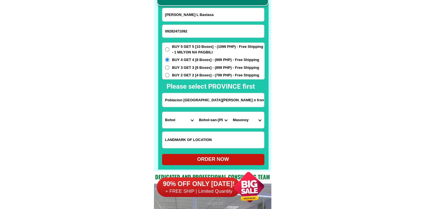
click at [254, 122] on select "Barangay Abehilan Baryong daan Baunos Cabanugan Caimbang Cambansag Candungao Ca…" at bounding box center [247, 120] width 34 height 16
select select "63_1374087818"
click at [223, 160] on div "ORDER NOW" at bounding box center [213, 159] width 102 height 8
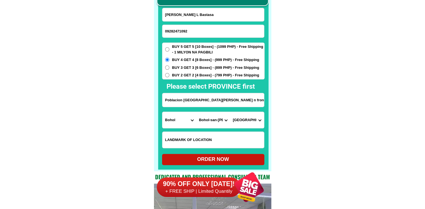
radio input "true"
drag, startPoint x: 194, startPoint y: 33, endPoint x: 213, endPoint y: 5, distance: 33.6
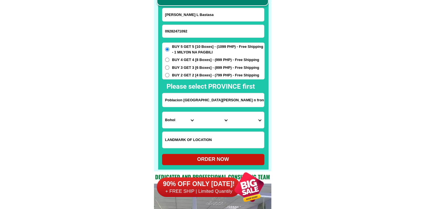
click at [194, 33] on input "09282471092" at bounding box center [213, 31] width 102 height 13
paste input "09064648156"
type input "09064648156"
click at [224, 19] on input "Input full_name" at bounding box center [213, 14] width 102 height 13
paste input "rosemarie baluyot"
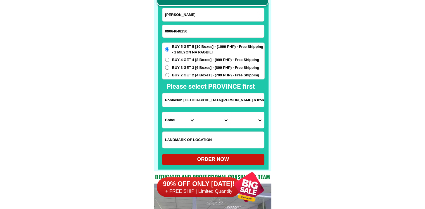
type input "rosemarie baluyot"
click at [190, 76] on span "BUY 2 GET 2 [4 Boxes] - (799 PHP) - Free Shipping" at bounding box center [215, 75] width 87 height 6
click at [169, 76] on input "BUY 2 GET 2 [4 Boxes] - (799 PHP) - Free Shipping" at bounding box center [167, 75] width 4 height 4
radio input "true"
click at [190, 98] on input "Poblacion San Isidro Bohol n front of Municipal Hall San Isidro Bohol." at bounding box center [213, 100] width 102 height 14
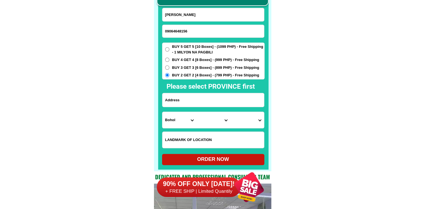
paste input "pat de asis st leongson brgy.san rogue navotaß city d long and winding road clu…"
type input "pat de asis st leongson brgy.san rogue navotaß city d long and winding road clu…"
drag, startPoint x: 326, startPoint y: 121, endPoint x: 286, endPoint y: 125, distance: 39.6
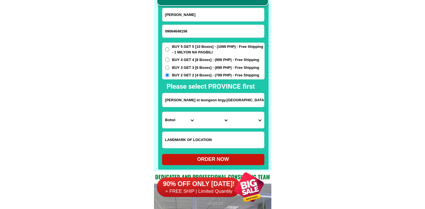
drag, startPoint x: 211, startPoint y: 100, endPoint x: 279, endPoint y: 100, distance: 68.7
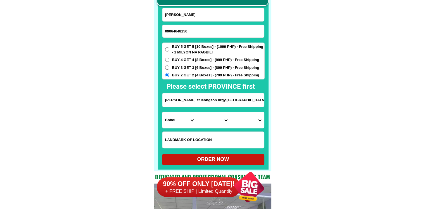
click at [229, 102] on input "pat de asis st leongson brgy.san rogue navotaß city d long and winding road clu…" at bounding box center [213, 100] width 102 height 14
click at [179, 117] on select "Province [GEOGRAPHIC_DATA] [GEOGRAPHIC_DATA] [GEOGRAPHIC_DATA] [GEOGRAPHIC_DATA…" at bounding box center [179, 120] width 34 height 16
select select "63_219"
click at [211, 122] on select "City" at bounding box center [213, 120] width 34 height 16
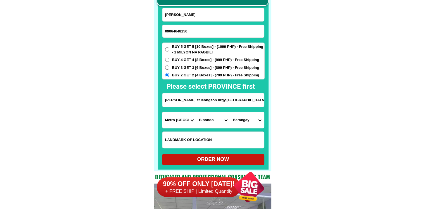
click at [211, 122] on select "City [GEOGRAPHIC_DATA] [GEOGRAPHIC_DATA] [GEOGRAPHIC_DATA] [GEOGRAPHIC_DATA]-ci…" at bounding box center [213, 120] width 34 height 16
select select "63_2199364"
click at [244, 119] on select "Barangay Bagumbayan north Bagumbayan south Bangculasi Daanghari Navotas east Na…" at bounding box center [247, 120] width 34 height 16
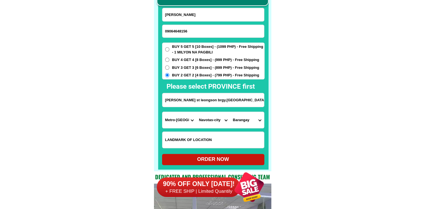
select select "63_21993649622"
click at [228, 162] on div "ORDER NOW" at bounding box center [213, 159] width 102 height 8
radio input "true"
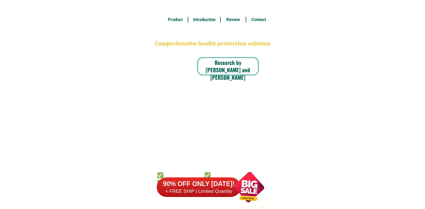
scroll to position [4369, 0]
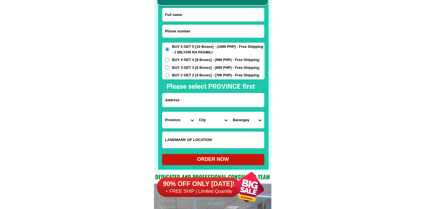
drag, startPoint x: 215, startPoint y: 30, endPoint x: 237, endPoint y: 10, distance: 29.2
click at [215, 30] on input "Input phone_number" at bounding box center [213, 31] width 102 height 13
paste input "09705614692"
type input "09705614692"
click at [236, 14] on input "Input full_name" at bounding box center [213, 14] width 102 height 13
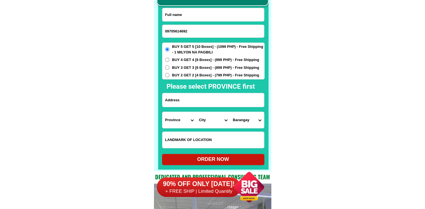
paste input "Leonarda Ramos"
type input "Leonarda Ramos"
click at [208, 97] on input "Input address" at bounding box center [213, 100] width 102 height 14
paste input "block17 lot21 barangày sitio tanglaw San Isidro àntipolo city"
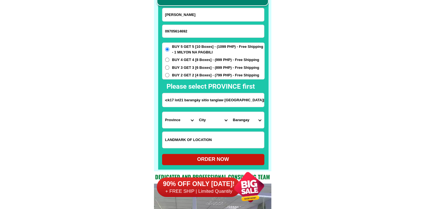
type input "block17 lot21 barangày sitio tanglaw San Isidro àntipolo city"
click at [230, 142] on input "Input LANDMARKOFLOCATION" at bounding box center [213, 140] width 102 height 16
paste input "maghihintay ako ngayon Kasi na stroke ako"
type input "maghihintay ako ngayon Kasi na stroke ako"
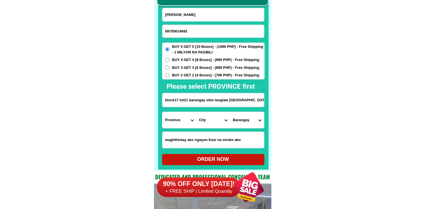
click at [202, 121] on select "City" at bounding box center [213, 120] width 34 height 16
click at [187, 120] on select "Province [GEOGRAPHIC_DATA] [GEOGRAPHIC_DATA] [GEOGRAPHIC_DATA] [GEOGRAPHIC_DATA…" at bounding box center [179, 120] width 34 height 16
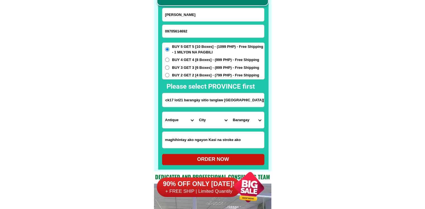
drag, startPoint x: 235, startPoint y: 101, endPoint x: 289, endPoint y: 101, distance: 53.9
click at [189, 121] on select "Province [GEOGRAPHIC_DATA] [GEOGRAPHIC_DATA] [GEOGRAPHIC_DATA] [GEOGRAPHIC_DATA…" at bounding box center [179, 120] width 34 height 16
select select "63_826"
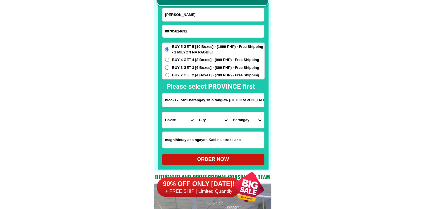
click at [203, 120] on select "City Anini-y Antique-libertad Antique-san-jose Antique-san-remigio Barbaza Beli…" at bounding box center [213, 120] width 34 height 16
select select "63_8268643"
click at [177, 120] on select "Province [GEOGRAPHIC_DATA] [GEOGRAPHIC_DATA] [GEOGRAPHIC_DATA] [GEOGRAPHIC_DATA…" at bounding box center [179, 120] width 34 height 16
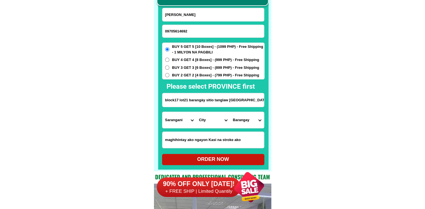
click at [177, 120] on select "Province [GEOGRAPHIC_DATA] [GEOGRAPHIC_DATA] [GEOGRAPHIC_DATA] [GEOGRAPHIC_DATA…" at bounding box center [179, 120] width 34 height 16
select select "63_198"
click at [177, 120] on select "Province [GEOGRAPHIC_DATA] [GEOGRAPHIC_DATA] [GEOGRAPHIC_DATA] [GEOGRAPHIC_DATA…" at bounding box center [179, 120] width 34 height 16
click at [217, 120] on select "City Aliaga Bongabon Cabanatuan-city Cabiao Carranglan Cuyapo Gabaldon Gapan-ci…" at bounding box center [213, 120] width 34 height 16
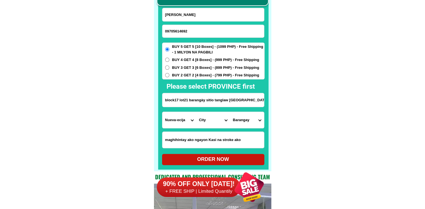
select select "63_198447"
click at [178, 124] on select "Province [GEOGRAPHIC_DATA] [GEOGRAPHIC_DATA] [GEOGRAPHIC_DATA] [GEOGRAPHIC_DATA…" at bounding box center [179, 120] width 34 height 16
click at [178, 123] on select "Province [GEOGRAPHIC_DATA] [GEOGRAPHIC_DATA] [GEOGRAPHIC_DATA] [GEOGRAPHIC_DATA…" at bounding box center [179, 120] width 34 height 16
select select "63_826"
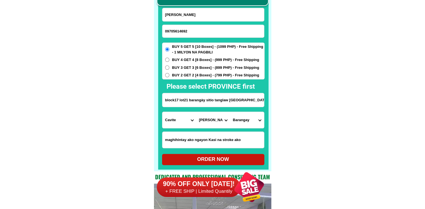
click at [162, 112] on select "Province [GEOGRAPHIC_DATA] [GEOGRAPHIC_DATA] [GEOGRAPHIC_DATA] [GEOGRAPHIC_DATA…" at bounding box center [179, 120] width 34 height 16
click at [209, 124] on select "City Alfonso Amadeo Bacoor Carmona Cavite-city Cavite-magallanes Cavite-rosario…" at bounding box center [213, 120] width 34 height 16
select select "63_8268643"
click at [174, 118] on select "Province [GEOGRAPHIC_DATA] [GEOGRAPHIC_DATA] [GEOGRAPHIC_DATA] [GEOGRAPHIC_DATA…" at bounding box center [179, 120] width 34 height 16
select select "63_170"
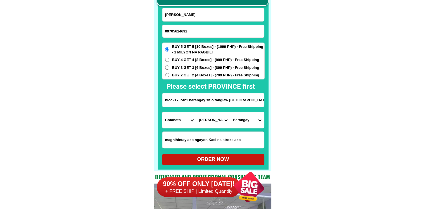
click at [162, 112] on select "Province [GEOGRAPHIC_DATA] [GEOGRAPHIC_DATA] [GEOGRAPHIC_DATA] [GEOGRAPHIC_DATA…" at bounding box center [179, 120] width 34 height 16
click at [210, 115] on select "City Alamada Aleosan Antipas Arakan Banisilan Cotabato-city Kabacan Kidapawan-c…" at bounding box center [213, 120] width 34 height 16
select select "63_1701860"
click at [166, 119] on select "Province [GEOGRAPHIC_DATA] [GEOGRAPHIC_DATA] [GEOGRAPHIC_DATA] [GEOGRAPHIC_DATA…" at bounding box center [179, 120] width 34 height 16
select select "63_8"
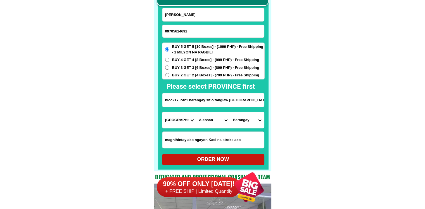
click at [162, 112] on select "Province [GEOGRAPHIC_DATA] [GEOGRAPHIC_DATA] [GEOGRAPHIC_DATA] [GEOGRAPHIC_DATA…" at bounding box center [179, 120] width 34 height 16
click at [218, 116] on select "City Alcoy [GEOGRAPHIC_DATA] [GEOGRAPHIC_DATA] [GEOGRAPHIC_DATA] [GEOGRAPHIC_DA…" at bounding box center [213, 120] width 34 height 16
select select "63_87975"
click at [179, 120] on select "Province [GEOGRAPHIC_DATA] [GEOGRAPHIC_DATA] [GEOGRAPHIC_DATA] [GEOGRAPHIC_DATA…" at bounding box center [179, 120] width 34 height 16
select select "63_904"
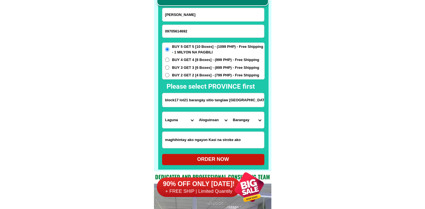
click at [162, 112] on select "Province [GEOGRAPHIC_DATA] [GEOGRAPHIC_DATA] [GEOGRAPHIC_DATA] [GEOGRAPHIC_DATA…" at bounding box center [179, 120] width 34 height 16
click at [215, 118] on select "City Alaminos Bay Binan-city Cabuyao Calamba-city Calauan Cavinti Famy Laguna-k…" at bounding box center [213, 120] width 34 height 16
select select "63_9046010"
click at [179, 118] on select "Province [GEOGRAPHIC_DATA] [GEOGRAPHIC_DATA] [GEOGRAPHIC_DATA] [GEOGRAPHIC_DATA…" at bounding box center [179, 120] width 34 height 16
select select "63_199"
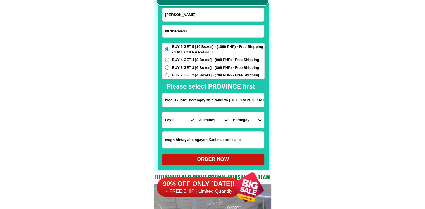
click at [162, 112] on select "Province [GEOGRAPHIC_DATA] [GEOGRAPHIC_DATA] [GEOGRAPHIC_DATA] [GEOGRAPHIC_DATA…" at bounding box center [179, 120] width 34 height 16
click at [206, 113] on select "City Abuyog Alangalang Albuera Babatngon Barugo Baybay-city Burauen Calubian Ca…" at bounding box center [213, 120] width 34 height 16
select select "63_1999979"
click at [179, 118] on select "Province [GEOGRAPHIC_DATA] [GEOGRAPHIC_DATA] [GEOGRAPHIC_DATA] [GEOGRAPHIC_DATA…" at bounding box center [179, 120] width 34 height 16
select select "63_993"
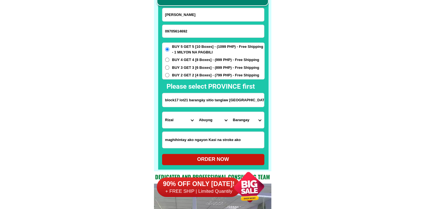
click at [162, 112] on select "Province [GEOGRAPHIC_DATA] [GEOGRAPHIC_DATA] [GEOGRAPHIC_DATA] [GEOGRAPHIC_DATA…" at bounding box center [179, 120] width 34 height 16
click at [209, 120] on select "City Angono Antipolo-city [GEOGRAPHIC_DATA] [GEOGRAPHIC_DATA] [GEOGRAPHIC_DATA]…" at bounding box center [213, 120] width 34 height 16
select select "63_993568"
click at [252, 125] on select "[GEOGRAPHIC_DATA] nayon [GEOGRAPHIC_DATA] [GEOGRAPHIC_DATA] [GEOGRAPHIC_DATA] D…" at bounding box center [247, 120] width 34 height 16
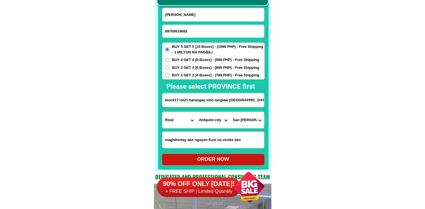
click at [249, 119] on select "[GEOGRAPHIC_DATA] nayon [GEOGRAPHIC_DATA] [GEOGRAPHIC_DATA] [GEOGRAPHIC_DATA] D…" at bounding box center [247, 120] width 34 height 16
select select "63_9935688263"
click at [230, 112] on select "[GEOGRAPHIC_DATA] nayon [GEOGRAPHIC_DATA] [GEOGRAPHIC_DATA] [GEOGRAPHIC_DATA] D…" at bounding box center [247, 120] width 34 height 16
click at [214, 161] on div "ORDER NOW" at bounding box center [213, 159] width 102 height 8
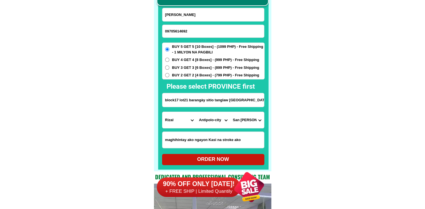
radio input "true"
click at [173, 35] on input "Input phone_number" at bounding box center [213, 31] width 102 height 13
paste input "0919.2749.401"
click at [183, 31] on input "0919.2749.401" at bounding box center [213, 31] width 102 height 13
type input "09192749401"
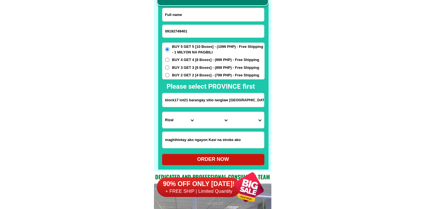
click at [197, 13] on input "Input full_name" at bounding box center [213, 14] width 102 height 13
paste input "Jose i de guzman"
type input "Jose i de guzman"
click at [183, 98] on input "block17 lot21 barangày sitio tanglaw San Isidro àntipolo city" at bounding box center [213, 100] width 102 height 14
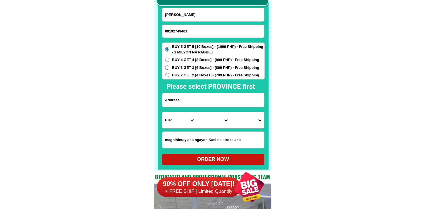
paste input "Sitio 3 brgy.biday. [GEOGRAPHIC_DATA]lauion"
type input "Sitio 3 brgy.biday. [GEOGRAPHIC_DATA]lauion"
click at [183, 122] on select "Province [GEOGRAPHIC_DATA] [GEOGRAPHIC_DATA] [GEOGRAPHIC_DATA] [GEOGRAPHIC_DATA…" at bounding box center [179, 120] width 34 height 16
select select "63_32"
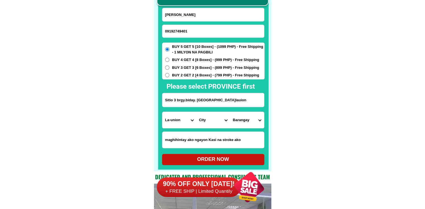
drag, startPoint x: 366, startPoint y: 121, endPoint x: 342, endPoint y: 116, distance: 23.7
click at [206, 124] on select "City Agoo Aringay Bacnotan Bagulin Balaoan [PERSON_NAME] [GEOGRAPHIC_DATA] Caba…" at bounding box center [213, 120] width 34 height 16
select select "63_324644"
click at [196, 112] on select "City Agoo Aringay Bacnotan Bagulin Balaoan [PERSON_NAME] [GEOGRAPHIC_DATA] Caba…" at bounding box center [213, 120] width 34 height 16
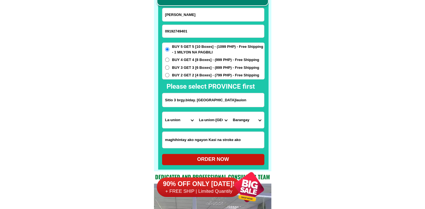
click at [239, 118] on select "Barangay Abut Apaleng Bacsil Bangbangolan Bangcusay Barangay i (pob.) Barangay …" at bounding box center [247, 120] width 34 height 16
select select "63_32464421596"
click at [204, 152] on form "Jose i de guzman 09192749401 ORDER NOW Sitio 3 brgy.biday. san fernanando.lauio…" at bounding box center [213, 86] width 102 height 157
click at [202, 155] on div "ORDER NOW" at bounding box center [213, 159] width 102 height 11
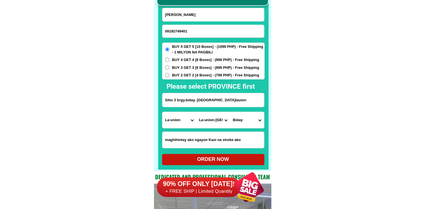
radio input "true"
drag, startPoint x: 178, startPoint y: 36, endPoint x: 178, endPoint y: 28, distance: 8.4
click at [178, 36] on input "Input phone_number" at bounding box center [213, 31] width 102 height 13
paste input "09152619472"
type input "09152619472"
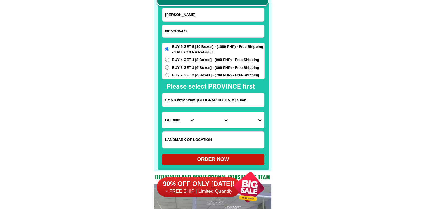
click at [192, 20] on input "Jose i de guzman" at bounding box center [213, 14] width 102 height 13
paste input "Erlinda D .Lumaog"
type input "Erlinda D .Lumaog"
click at [193, 99] on input "Sitio 3 brgy.biday. [GEOGRAPHIC_DATA]lauion" at bounding box center [213, 100] width 102 height 14
paste input "purok Mabuhay 1 Brgy.Poblacion Toboso Negros Occ."
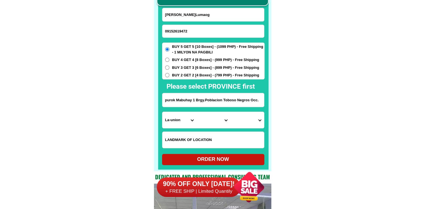
type input "purok Mabuhay 1 Brgy.Poblacion Toboso Negros Occ."
click at [201, 137] on input "Input LANDMARKOFLOCATION" at bounding box center [213, 140] width 102 height 16
paste input "Landmark: Mormons church"
type input "Landmark: Mormons church"
click at [178, 66] on span "BUY 3 GET 3 [6 Boxes] - (899 PHP) - Free Shipping" at bounding box center [215, 68] width 87 height 6
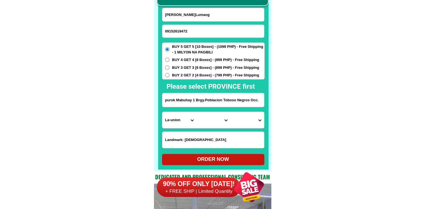
click at [169, 66] on input "BUY 3 GET 3 [6 Boxes] - (899 PHP) - Free Shipping" at bounding box center [167, 67] width 4 height 4
radio input "true"
click at [178, 134] on input "Landmark: Mormons church" at bounding box center [213, 140] width 102 height 16
paste input "3Rs Bakery ( Entrance road to Subdivision houses )"
type input "3Rs Bakery ( Entrance road to Subdivision houses )"
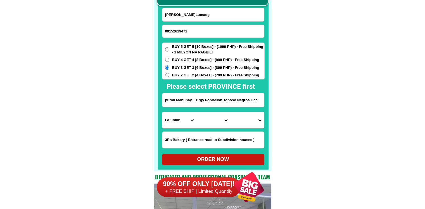
click at [180, 124] on select "Province [GEOGRAPHIC_DATA] [GEOGRAPHIC_DATA] [GEOGRAPHIC_DATA] [GEOGRAPHIC_DATA…" at bounding box center [179, 120] width 34 height 16
select select "63_396"
click at [162, 112] on select "Province [GEOGRAPHIC_DATA] [GEOGRAPHIC_DATA] [GEOGRAPHIC_DATA] [GEOGRAPHIC_DATA…" at bounding box center [179, 120] width 34 height 16
click at [207, 120] on select "City Bacolod-city Bago-city Binalbagan Cadiz-city Candoni Cauayan Enrique-b.-ma…" at bounding box center [213, 120] width 34 height 16
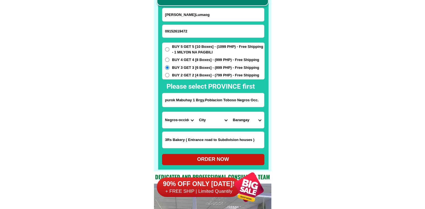
select select "63_3968850"
drag, startPoint x: 384, startPoint y: 145, endPoint x: 307, endPoint y: 134, distance: 77.2
click at [262, 122] on select "Barangay Bandila Bug-ang General luna Magticol Poblacion Salamanca San isidro S…" at bounding box center [247, 120] width 34 height 16
select select "63_396885068817"
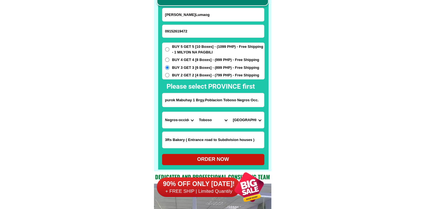
drag, startPoint x: 316, startPoint y: 125, endPoint x: 301, endPoint y: 131, distance: 15.4
click at [197, 156] on div "ORDER NOW" at bounding box center [213, 159] width 102 height 8
radio input "true"
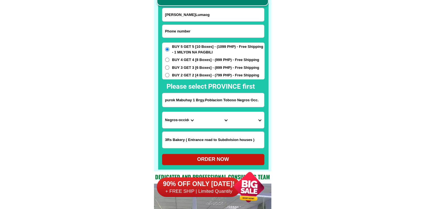
drag, startPoint x: 186, startPoint y: 33, endPoint x: 186, endPoint y: 14, distance: 19.5
click at [186, 33] on input "Input phone_number" at bounding box center [213, 31] width 102 height 13
paste input "09707041006"
type input "09707041006"
click at [208, 21] on input "Erlinda D .Lumaog" at bounding box center [213, 14] width 102 height 13
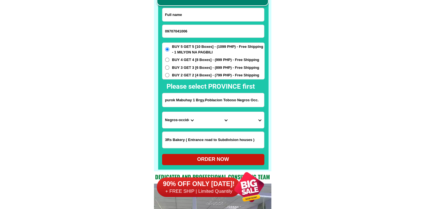
paste input "Jenny Banatao Awoy"
type input "Jenny Banatao Awoy"
drag, startPoint x: 192, startPoint y: 99, endPoint x: 190, endPoint y: 78, distance: 20.7
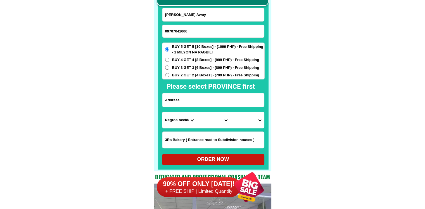
click at [192, 99] on input "Input address" at bounding box center [213, 100] width 102 height 14
paste input "Ubbug magsaysay Tabuk city kalinga"
type input "Ubbug magsaysay Tabuk city kalinga"
click at [190, 68] on span "BUY 3 GET 3 [6 Boxes] - (899 PHP) - Free Shipping" at bounding box center [215, 68] width 87 height 6
click at [169, 68] on input "BUY 3 GET 3 [6 Boxes] - (899 PHP) - Free Shipping" at bounding box center [167, 67] width 4 height 4
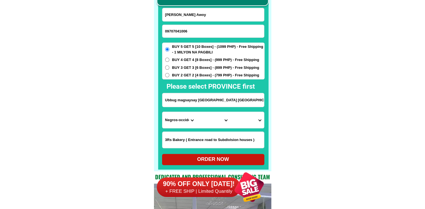
radio input "true"
drag, startPoint x: 306, startPoint y: 108, endPoint x: 193, endPoint y: 129, distance: 114.5
click at [174, 125] on select "Province [GEOGRAPHIC_DATA] [GEOGRAPHIC_DATA] [GEOGRAPHIC_DATA] [GEOGRAPHIC_DATA…" at bounding box center [179, 120] width 34 height 16
select select "63_719"
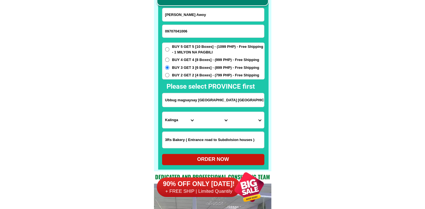
click at [212, 122] on select "City Balbalan Kalinga-rizal Lubuagan Pasil Pinukpuk Tabuk-city Tanudan Tinglayan" at bounding box center [213, 120] width 34 height 16
select select "63_7194656"
drag, startPoint x: 290, startPoint y: 122, endPoint x: 281, endPoint y: 120, distance: 9.1
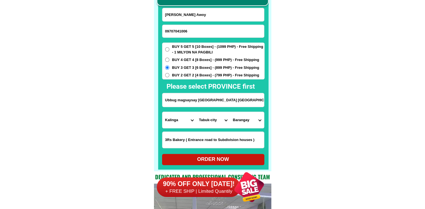
click at [243, 113] on select "Barangay Agbannawag Amlao Appas Bado dangwa Bagumbayan Balawag Balong Bantay Bu…" at bounding box center [247, 120] width 34 height 16
select select "63_71946566391"
drag, startPoint x: 305, startPoint y: 129, endPoint x: 250, endPoint y: 151, distance: 59.5
click at [233, 157] on div "ORDER NOW" at bounding box center [213, 159] width 102 height 8
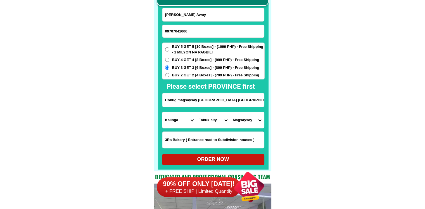
type input "Jenny Banatao Awoy"
type input "Ubbug magsaysay Tabuk city kalinga"
radio input "true"
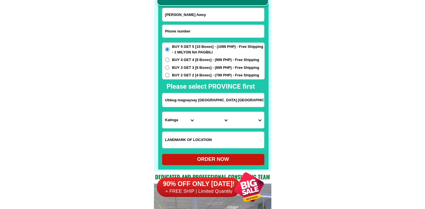
click at [171, 34] on input "Input phone_number" at bounding box center [213, 31] width 102 height 13
paste input "09911745944"
type input "09911745944"
click at [189, 13] on input "Jenny Banatao Awoy" at bounding box center [213, 14] width 102 height 13
paste input "Lorna Arabe"
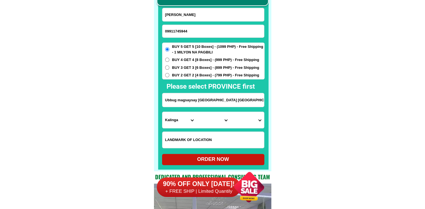
type input "Lorna Arabe"
click at [188, 99] on input "Input address" at bounding box center [213, 100] width 102 height 14
paste input "north ville5A blk4lot1 bgy caysio santa. maria bulacan"
type input "north ville5A blk4lot1 bgy caysio santa. maria bulacan"
click at [174, 123] on select "Province [GEOGRAPHIC_DATA] [GEOGRAPHIC_DATA] [GEOGRAPHIC_DATA] [GEOGRAPHIC_DATA…" at bounding box center [179, 120] width 34 height 16
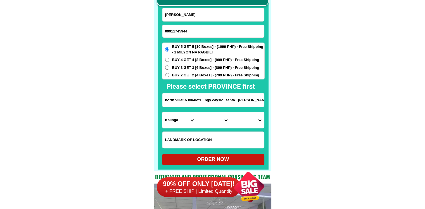
select select "63_761"
click at [215, 120] on select "City Angat Balagtas Baliuag Bocaue Bulacan Bulacan-hagonoy Bulacan-plaridel Bul…" at bounding box center [213, 120] width 34 height 16
select select "63_7615284"
click at [196, 112] on select "City Angat Balagtas Baliuag Bocaue Bulacan Bulacan-hagonoy Bulacan-plaridel Bul…" at bounding box center [213, 120] width 34 height 16
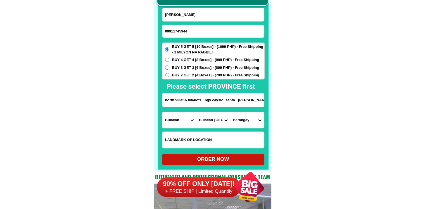
click at [249, 121] on select "Barangay Bagbaguin Balasing Buenavista Bulac Camangyanan Catmon Cay pombo Caysi…" at bounding box center [247, 120] width 34 height 16
select select "63_7615284182"
click at [198, 166] on div "90% OFF ONLY TODAY! + FREE SHIP | Limited Quantily" at bounding box center [214, 187] width 114 height 44
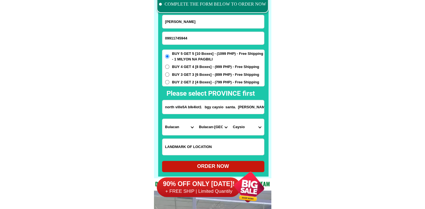
click at [198, 158] on form "Lorna Arabe 09911745944 ORDER NOW north ville5A blk4lot1 bgy caysio santa. mari…" at bounding box center [213, 93] width 102 height 157
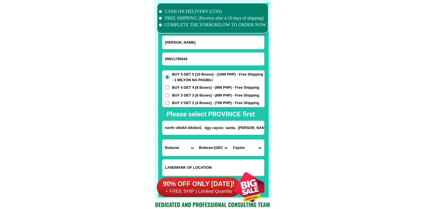
scroll to position [4425, 0]
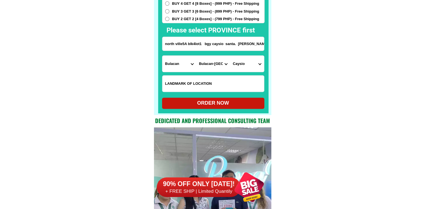
click at [209, 102] on div "ORDER NOW" at bounding box center [213, 103] width 102 height 8
radio input "true"
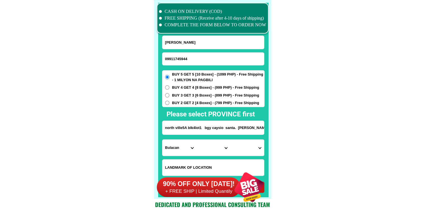
click at [183, 62] on input "09911745944" at bounding box center [213, 58] width 102 height 13
paste input "09495842361"
type input "09495842361"
click at [189, 45] on input "Input full_name" at bounding box center [213, 42] width 102 height 13
paste input "delfin cao"
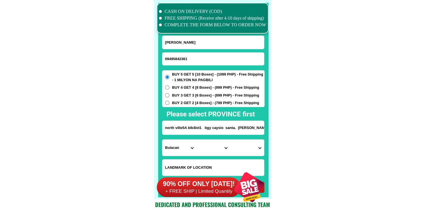
type input "delfin cao"
click at [189, 59] on input "09495842361" at bounding box center [213, 58] width 102 height 13
type input "09495842361"
click at [187, 121] on input "north ville5A blk4lot1 bgy caysio santa. maria bulacan" at bounding box center [213, 128] width 102 height 14
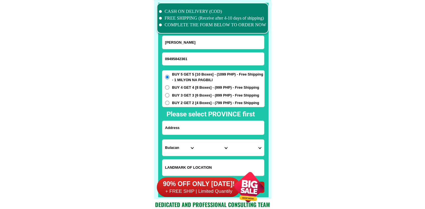
paste input "sinipit cabiao nueva ecija purok uno. 5 plus 5 order po nmin"
type input "sinipit cabiao nueva ecija purok uno. 5 plus 5 order po nmin"
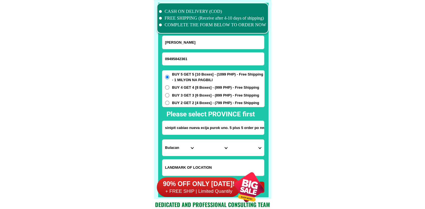
click at [172, 147] on select "Province [GEOGRAPHIC_DATA] [GEOGRAPHIC_DATA] [GEOGRAPHIC_DATA] [GEOGRAPHIC_DATA…" at bounding box center [179, 147] width 34 height 16
select select "63_198"
drag, startPoint x: 313, startPoint y: 144, endPoint x: 309, endPoint y: 144, distance: 3.9
click at [211, 147] on select "City Aliaga Bongabon Cabanatuan-city Cabiao Carranglan Cuyapo Gabaldon Gapan-ci…" at bounding box center [213, 147] width 34 height 16
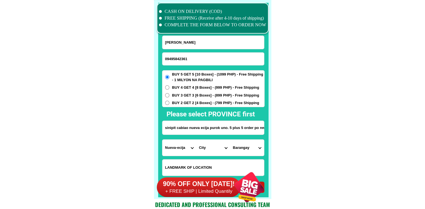
select select "63_1987416"
drag, startPoint x: 338, startPoint y: 154, endPoint x: 305, endPoint y: 154, distance: 32.7
click at [258, 150] on select "Barangay Bagong buhay Bagong sikat Bagong silang Concepcion Entablado Maligaya …" at bounding box center [247, 147] width 34 height 16
select select "63_19874168193"
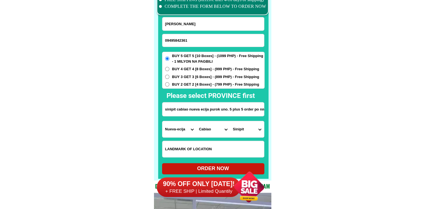
scroll to position [4369, 0]
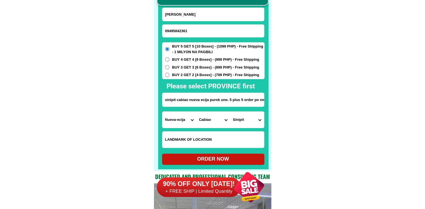
click at [239, 155] on div "ORDER NOW" at bounding box center [213, 158] width 102 height 11
type input "delfin cao"
type input "sinipit cabiao nueva ecija purok uno. 5 plus 5 order po nmin"
radio input "true"
click at [198, 35] on input "09495842361" at bounding box center [213, 31] width 102 height 13
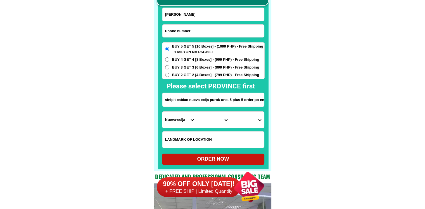
paste input "0997-361-7651"
click at [180, 30] on input "0997-361-7651" at bounding box center [213, 31] width 102 height 13
type input "09973617651"
click at [192, 11] on input "delfin cao" at bounding box center [213, 14] width 102 height 13
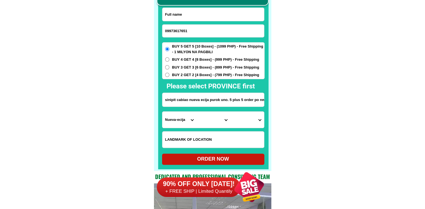
paste input "Casar b tejada"
type input "Casar b tejada"
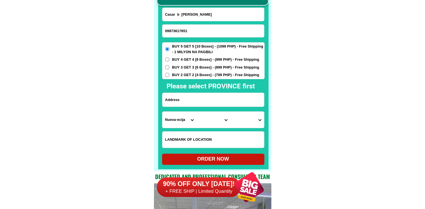
click at [183, 104] on input "Input address" at bounding box center [213, 100] width 102 height 14
paste input "dumabato. Norte. Maddela. Quirino"
type input "dumabato. Norte. Maddela. Quirino"
drag, startPoint x: 272, startPoint y: 97, endPoint x: 188, endPoint y: 119, distance: 87.0
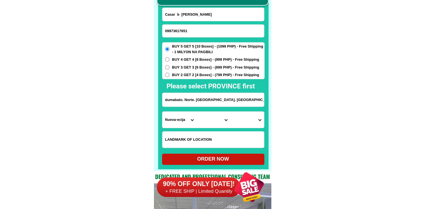
click at [174, 122] on select "Province [GEOGRAPHIC_DATA] [GEOGRAPHIC_DATA] [GEOGRAPHIC_DATA] [GEOGRAPHIC_DATA…" at bounding box center [179, 119] width 34 height 16
select select "63_506"
drag, startPoint x: 286, startPoint y: 117, endPoint x: 268, endPoint y: 117, distance: 17.6
click at [222, 120] on select "City Aglipay Cabarroguis Diffun Maddela Nagtipunan Saguday" at bounding box center [213, 119] width 34 height 16
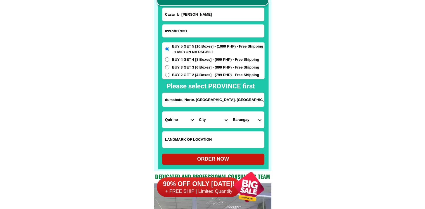
select select "63_5067858"
click at [196, 111] on select "City Aglipay Cabarroguis Diffun Maddela Nagtipunan Saguday" at bounding box center [213, 119] width 34 height 16
click at [238, 118] on select "Barangay Abbag Balligui Buenavista Cabaruan Cabua-an Cofcaville Diduyon Dipinti…" at bounding box center [247, 119] width 34 height 16
select select "63_50678588925"
click at [230, 111] on select "Barangay Abbag Balligui Buenavista Cabaruan Cabua-an Cofcaville Diduyon Dipinti…" at bounding box center [247, 119] width 34 height 16
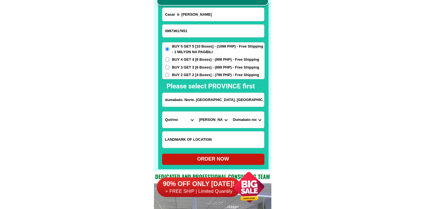
click at [220, 163] on div "ORDER NOW" at bounding box center [213, 158] width 102 height 11
radio input "true"
click at [197, 26] on input "09973617651" at bounding box center [213, 31] width 102 height 13
paste input "0919 2749 .301"
click at [185, 30] on input "0919 2749 .301" at bounding box center [213, 31] width 102 height 13
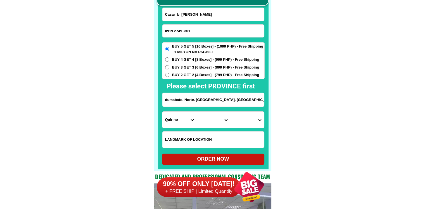
click at [185, 30] on input "0919 2749 .301" at bounding box center [213, 31] width 102 height 13
type input "09192749301"
click at [204, 12] on input "Casar b tejada" at bounding box center [213, 14] width 102 height 13
paste input "Jose De Guzman"
type input "Jose De Guzman"
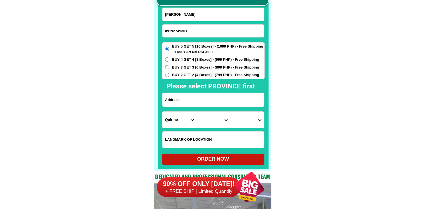
click at [178, 98] on input "Input address" at bounding box center [213, 100] width 102 height 14
paste input "Sitio 3 brgy.biday. [GEOGRAPHIC_DATA]lauion"
type input "Sitio 3 brgy.biday. [GEOGRAPHIC_DATA]lauion"
drag, startPoint x: 342, startPoint y: 79, endPoint x: 288, endPoint y: 63, distance: 56.7
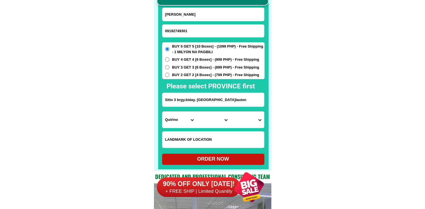
click at [203, 13] on input "Jose De Guzman" at bounding box center [213, 14] width 102 height 13
paste input "i de g"
click at [195, 12] on input "Jose i de guzman" at bounding box center [213, 14] width 102 height 13
paste input "De G"
click at [205, 10] on input "Jose De Guzman" at bounding box center [213, 14] width 102 height 13
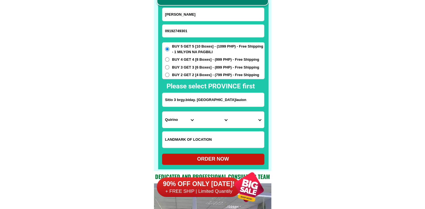
paste input "pse i de g"
type input "Jpse i de guzman"
click at [175, 55] on div "BUY 5 GET 5 [10 Boxes] - (1099 PHP) - Free Shipping - 1 MILYON NA PAGBILI BUY 4…" at bounding box center [213, 60] width 102 height 37
click at [174, 57] on span "BUY 4 GET 4 [8 Boxes] - (999 PHP) - Free Shipping" at bounding box center [215, 60] width 87 height 6
click at [169, 57] on input "BUY 4 GET 4 [8 Boxes] - (999 PHP) - Free Shipping" at bounding box center [167, 59] width 4 height 4
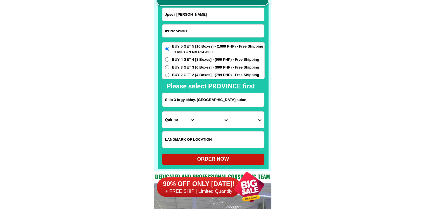
radio input "true"
click at [178, 118] on select "Province [GEOGRAPHIC_DATA] [GEOGRAPHIC_DATA] [GEOGRAPHIC_DATA] [GEOGRAPHIC_DATA…" at bounding box center [179, 119] width 34 height 16
select select "63_32"
drag, startPoint x: 307, startPoint y: 118, endPoint x: 265, endPoint y: 118, distance: 42.2
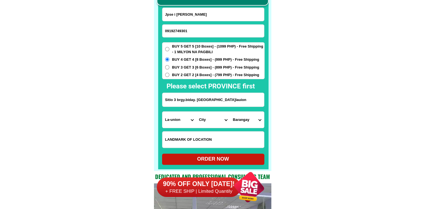
click at [199, 117] on select "City Agoo Aringay Bacnotan Bagulin Balaoan [PERSON_NAME] [GEOGRAPHIC_DATA] Caba…" at bounding box center [213, 119] width 34 height 16
select select "63_324644"
click at [196, 111] on select "City Agoo Aringay Bacnotan Bagulin Balaoan [PERSON_NAME] [GEOGRAPHIC_DATA] Caba…" at bounding box center [213, 119] width 34 height 16
click at [241, 121] on select "Barangay Abut Apaleng Bacsil Bangbangolan Bangcusay Barangay i (pob.) Barangay …" at bounding box center [247, 119] width 34 height 16
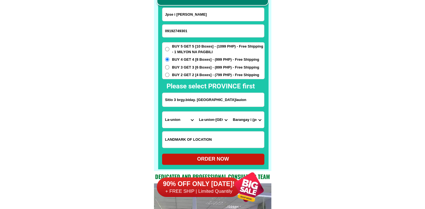
click at [246, 121] on select "Barangay Abut Apaleng Bacsil Bangbangolan Bangcusay Barangay i (pob.) Barangay …" at bounding box center [247, 119] width 34 height 16
select select "63_32464421596"
click at [230, 160] on div "ORDER NOW" at bounding box center [213, 159] width 102 height 8
radio input "true"
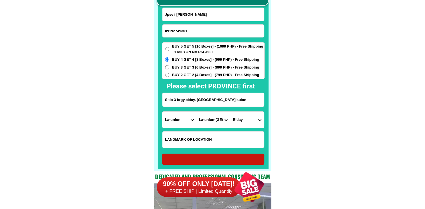
radio input "true"
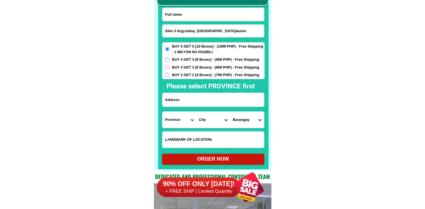
scroll to position [4369, 0]
paste input "09206862817"
type input "09206862817"
click at [178, 12] on input "Input full_name" at bounding box center [213, 14] width 102 height 13
paste input "Puring Oliquino"
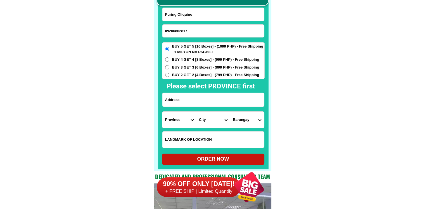
type input "Puring Oliquino"
click at [206, 104] on input "Input address" at bounding box center [213, 100] width 102 height 14
paste input "[STREET_ADDRESS][PERSON_NAME],"
type input "[STREET_ADDRESS][PERSON_NAME],"
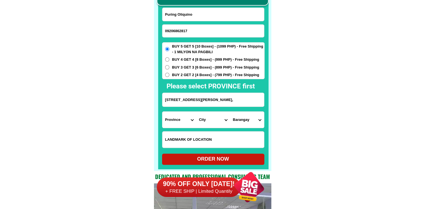
drag, startPoint x: 297, startPoint y: 120, endPoint x: 252, endPoint y: 121, distance: 44.4
click at [168, 121] on select "Province [GEOGRAPHIC_DATA] [GEOGRAPHIC_DATA] [GEOGRAPHIC_DATA] [GEOGRAPHIC_DATA…" at bounding box center [179, 119] width 34 height 16
drag, startPoint x: 261, startPoint y: 126, endPoint x: 209, endPoint y: 125, distance: 51.7
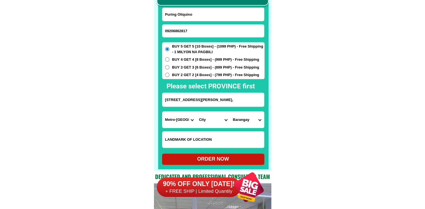
click at [252, 126] on select "Barangay" at bounding box center [247, 119] width 34 height 16
click at [195, 123] on select "Province [GEOGRAPHIC_DATA] [GEOGRAPHIC_DATA] [GEOGRAPHIC_DATA] [GEOGRAPHIC_DATA…" at bounding box center [179, 119] width 34 height 16
click at [171, 122] on select "Province [GEOGRAPHIC_DATA] [GEOGRAPHIC_DATA] [GEOGRAPHIC_DATA] [GEOGRAPHIC_DATA…" at bounding box center [179, 119] width 34 height 16
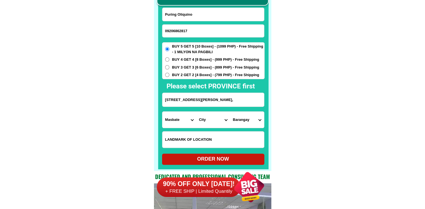
select select "63_219"
click at [222, 122] on select "City [GEOGRAPHIC_DATA] [GEOGRAPHIC_DATA] [GEOGRAPHIC_DATA] [GEOGRAPHIC_DATA]-ci…" at bounding box center [213, 119] width 34 height 16
select select "63_2199773"
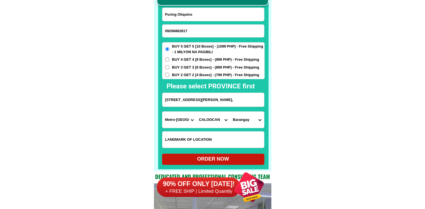
drag, startPoint x: 242, startPoint y: 99, endPoint x: 270, endPoint y: 101, distance: 28.8
click at [270, 101] on div "CASH ON DELIVERY (COD) FREE SHIPPING (Receive after 4-10 days of shipping) COMP…" at bounding box center [212, 71] width 117 height 199
click at [252, 122] on select "[GEOGRAPHIC_DATA]" at bounding box center [247, 119] width 34 height 16
select select "63_219977380"
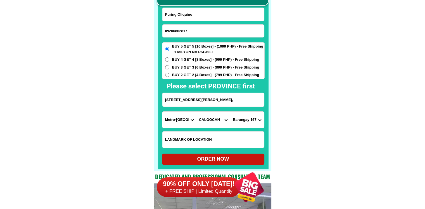
click at [230, 111] on select "[GEOGRAPHIC_DATA]" at bounding box center [247, 119] width 34 height 16
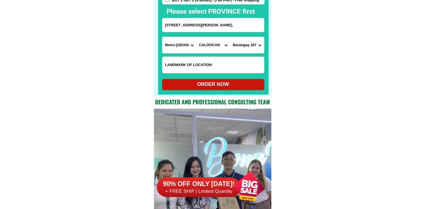
scroll to position [4397, 0]
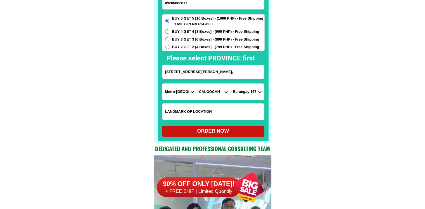
click at [195, 52] on form "Puring Oliquino 09206862817 ORDER NOW Block 4 [STREET_ADDRESS][PERSON_NAME] [GE…" at bounding box center [213, 58] width 102 height 157
click at [194, 46] on span "BUY 2 GET 2 [4 Boxes] - (799 PHP) - Free Shipping" at bounding box center [215, 47] width 87 height 6
click at [169, 46] on input "BUY 2 GET 2 [4 Boxes] - (799 PHP) - Free Shipping" at bounding box center [167, 47] width 4 height 4
radio input "true"
click at [221, 125] on form "Puring Oliquino 09206862817 ORDER NOW Block 4 [STREET_ADDRESS][PERSON_NAME] [GE…" at bounding box center [213, 58] width 102 height 157
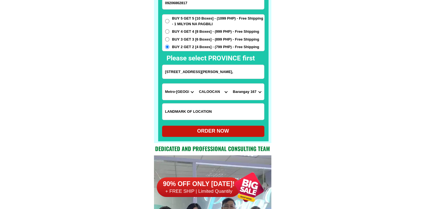
click at [212, 132] on div "ORDER NOW" at bounding box center [213, 131] width 102 height 8
type input "[STREET_ADDRESS][PERSON_NAME],"
radio input "true"
click at [195, 6] on input "09206862817" at bounding box center [213, 3] width 102 height 13
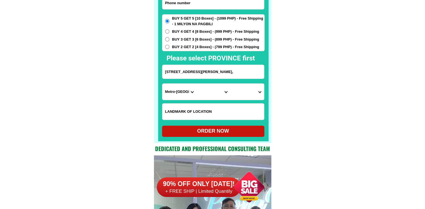
paste input "09365605586"
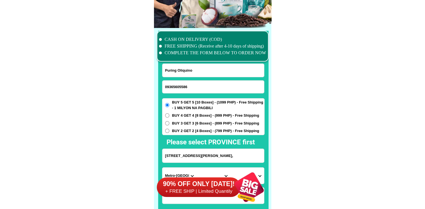
click at [201, 83] on input "09365605586" at bounding box center [213, 86] width 102 height 13
type input "09365605586"
drag, startPoint x: 204, startPoint y: 55, endPoint x: 202, endPoint y: 67, distance: 12.1
click at [203, 61] on div "CASH ON DELIVERY (COD) FREE SHIPPING (Receive after 4-10 days of shipping) COMP…" at bounding box center [212, 127] width 117 height 199
click at [202, 70] on input "Puring Oliquino" at bounding box center [213, 70] width 102 height 13
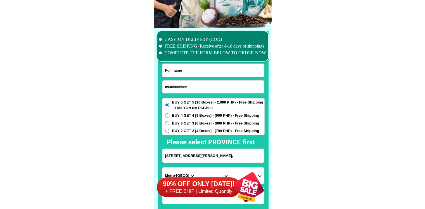
paste input "[PERSON_NAME]"
type input "[PERSON_NAME]"
drag, startPoint x: 175, startPoint y: 149, endPoint x: 175, endPoint y: 155, distance: 6.4
click at [175, 154] on input "[STREET_ADDRESS][PERSON_NAME]," at bounding box center [213, 156] width 102 height 14
paste input "Purok Camanchelis Agayay Pob. Liloan [GEOGRAPHIC_DATA]"
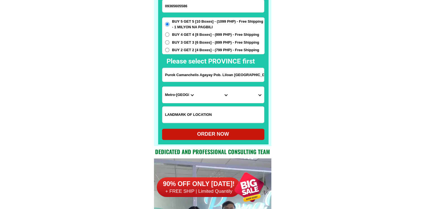
scroll to position [4397, 0]
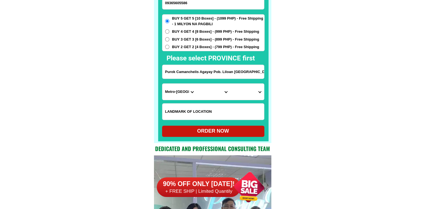
type input "Purok Camanchelis Agayay Pob. Liloan [GEOGRAPHIC_DATA]"
click at [172, 92] on select "Province [GEOGRAPHIC_DATA] [GEOGRAPHIC_DATA] [GEOGRAPHIC_DATA] [GEOGRAPHIC_DATA…" at bounding box center [179, 91] width 34 height 16
select select "63_8"
drag, startPoint x: 289, startPoint y: 97, endPoint x: 278, endPoint y: 99, distance: 10.7
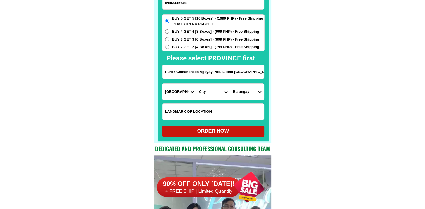
click at [203, 94] on select "City Alcoy [GEOGRAPHIC_DATA] [GEOGRAPHIC_DATA] [GEOGRAPHIC_DATA] [GEOGRAPHIC_DA…" at bounding box center [213, 91] width 34 height 16
select select "63_86141"
click at [196, 83] on select "City Alcoy [GEOGRAPHIC_DATA] [GEOGRAPHIC_DATA] [GEOGRAPHIC_DATA] [GEOGRAPHIC_DA…" at bounding box center [213, 91] width 34 height 16
click at [243, 93] on select "Barangay Cabadiangan [PERSON_NAME] Catarman Cotcot [GEOGRAPHIC_DATA] [GEOGRAPHI…" at bounding box center [247, 91] width 34 height 16
select select "63_861413356"
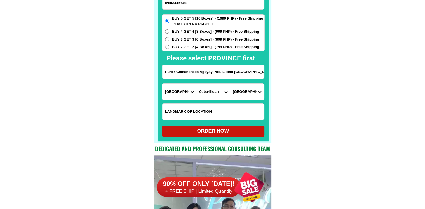
drag, startPoint x: 296, startPoint y: 97, endPoint x: 295, endPoint y: 101, distance: 3.7
click at [237, 134] on div "ORDER NOW" at bounding box center [213, 131] width 102 height 8
type input "Purok Camanchelis Agayay Pob. Liloan [GEOGRAPHIC_DATA]"
radio input "true"
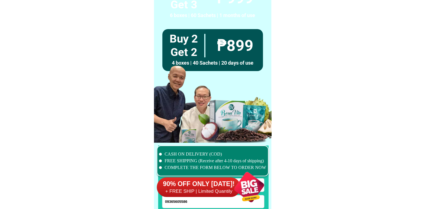
scroll to position [4145, 0]
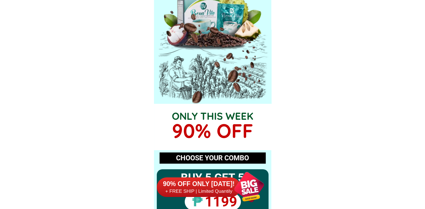
click at [235, 181] on div at bounding box center [249, 187] width 44 height 44
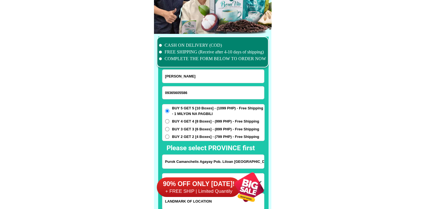
scroll to position [4257, 0]
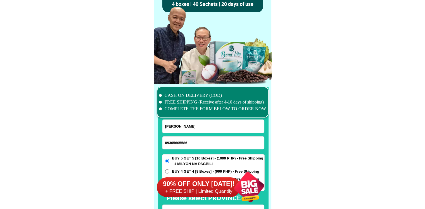
click at [204, 145] on input "09365605586" at bounding box center [213, 142] width 102 height 13
paste input "096339198773"
type input "096339198773"
drag, startPoint x: 195, startPoint y: 130, endPoint x: 147, endPoint y: 8, distance: 131.7
click at [195, 130] on input "[PERSON_NAME]" at bounding box center [213, 126] width 102 height 13
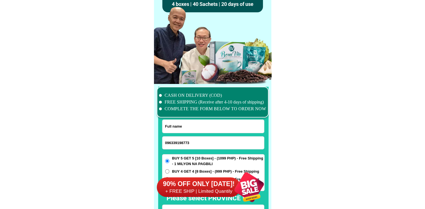
paste input "TERESJTA TRINIDAD"
type input "TERESJTA TRINIDAD"
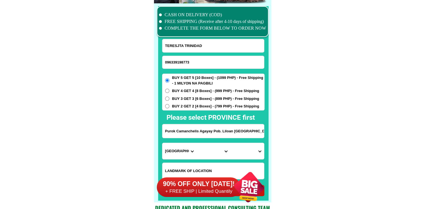
scroll to position [4369, 0]
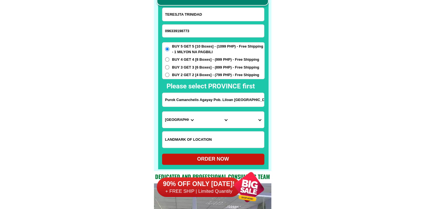
click at [204, 95] on input "Purok Camanchelis Agayay Pob. Liloan [GEOGRAPHIC_DATA]" at bounding box center [213, 100] width 102 height 14
paste input "[PERSON_NAME] ST. BRGY.2 [GEOGRAPHIC_DATA], [GEOGRAPHIC_DATA]"
type input "[PERSON_NAME] ST. BRGY.2 [GEOGRAPHIC_DATA], [GEOGRAPHIC_DATA]"
click at [176, 124] on select "Province [GEOGRAPHIC_DATA] [GEOGRAPHIC_DATA] [GEOGRAPHIC_DATA] [GEOGRAPHIC_DATA…" at bounding box center [179, 119] width 34 height 16
select select "63_196"
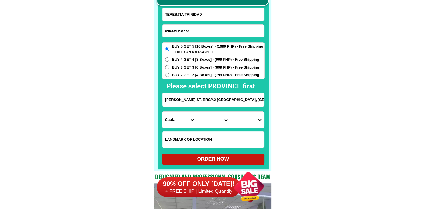
click at [206, 123] on select "City" at bounding box center [213, 119] width 34 height 16
select select "63_1965049"
click at [252, 120] on select "Barangay [GEOGRAPHIC_DATA] [GEOGRAPHIC_DATA] [GEOGRAPHIC_DATA] [GEOGRAPHIC_DATA…" at bounding box center [247, 119] width 34 height 16
select select "63_19650498671"
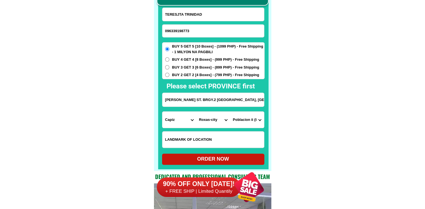
click at [230, 111] on select "Barangay [GEOGRAPHIC_DATA] [GEOGRAPHIC_DATA] [GEOGRAPHIC_DATA] [GEOGRAPHIC_DATA…" at bounding box center [247, 119] width 34 height 16
click at [214, 155] on div "ORDER NOW" at bounding box center [213, 158] width 102 height 11
click at [183, 33] on input "096339198773" at bounding box center [213, 31] width 102 height 13
click at [164, 30] on input "096339198773" at bounding box center [213, 31] width 102 height 13
click at [215, 159] on div "ORDER NOW" at bounding box center [213, 159] width 102 height 8
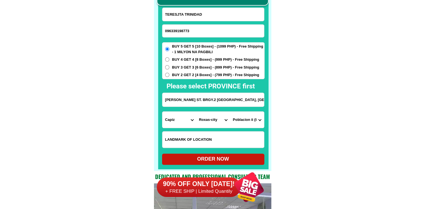
radio input "true"
click at [188, 31] on input "096339198773" at bounding box center [213, 31] width 102 height 13
paste input "09638642506"
paste input "Input phone_number"
type input "09638642506"
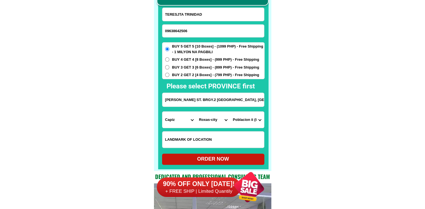
click at [184, 15] on input "TERESJTA TRINIDAD" at bounding box center [213, 14] width 102 height 13
paste input "[PERSON_NAME]"
type input "[PERSON_NAME]"
click at [183, 102] on input "[PERSON_NAME] ST. BRGY.2 [GEOGRAPHIC_DATA], [GEOGRAPHIC_DATA]" at bounding box center [213, 100] width 102 height 14
paste input "One ShangriLa [GEOGRAPHIC_DATA] 1 Baranggay Wack [GEOGRAPHIC_DATA] City code 15…"
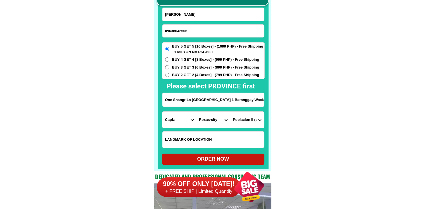
scroll to position [0, 44]
type input "One ShangriLa [GEOGRAPHIC_DATA] 1 Baranggay Wack [GEOGRAPHIC_DATA] City code 15…"
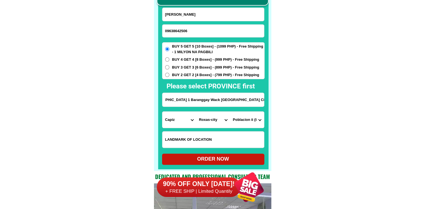
drag, startPoint x: 208, startPoint y: 97, endPoint x: 327, endPoint y: 99, distance: 119.5
click at [182, 116] on select "Province [GEOGRAPHIC_DATA] [GEOGRAPHIC_DATA] [GEOGRAPHIC_DATA] [GEOGRAPHIC_DATA…" at bounding box center [179, 119] width 34 height 16
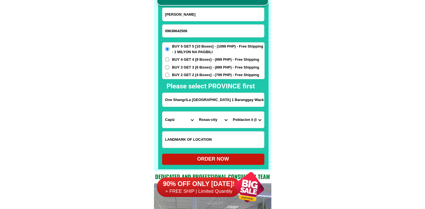
select select "63_219"
click at [205, 121] on select "City Capiz-[PERSON_NAME]-[GEOGRAPHIC_DATA] Capiz-president-roxas [PERSON_NAME] …" at bounding box center [213, 119] width 34 height 16
select select "63_2197698"
click at [196, 111] on select "City [GEOGRAPHIC_DATA] [GEOGRAPHIC_DATA] [GEOGRAPHIC_DATA] [GEOGRAPHIC_DATA]-ci…" at bounding box center [213, 119] width 34 height 16
click at [246, 122] on select "Barangay Addition hills [GEOGRAPHIC_DATA] [GEOGRAPHIC_DATA] [GEOGRAPHIC_DATA] […" at bounding box center [247, 119] width 34 height 16
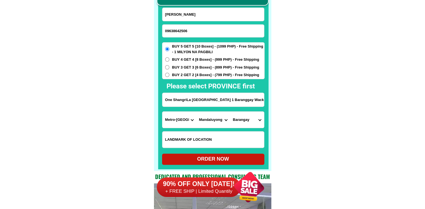
click at [246, 122] on select "Barangay Addition hills [GEOGRAPHIC_DATA] [GEOGRAPHIC_DATA] [GEOGRAPHIC_DATA] […" at bounding box center [247, 119] width 34 height 16
select select "63_21976988192"
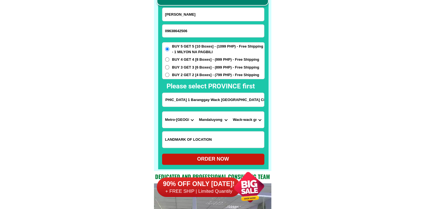
drag, startPoint x: 243, startPoint y: 99, endPoint x: 283, endPoint y: 103, distance: 39.8
click at [243, 119] on select "Barangay Addition hills [GEOGRAPHIC_DATA] [GEOGRAPHIC_DATA] [GEOGRAPHIC_DATA] […" at bounding box center [247, 119] width 34 height 16
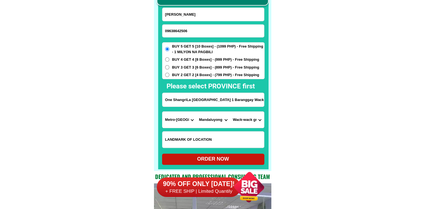
click at [230, 111] on select "Barangay Addition hills [GEOGRAPHIC_DATA] [GEOGRAPHIC_DATA] [GEOGRAPHIC_DATA] […" at bounding box center [247, 119] width 34 height 16
click at [230, 157] on div "ORDER NOW" at bounding box center [213, 159] width 102 height 8
radio input "true"
drag, startPoint x: 165, startPoint y: 33, endPoint x: 190, endPoint y: 22, distance: 27.2
click at [165, 33] on input "09638642506" at bounding box center [213, 31] width 102 height 13
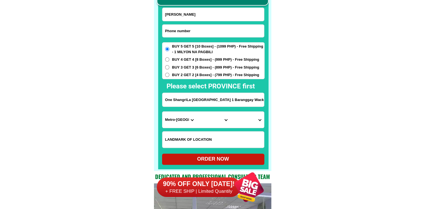
paste input "09306013168"
type input "09306013168"
click at [201, 16] on input "[PERSON_NAME]" at bounding box center [213, 14] width 102 height 13
paste input "[PERSON_NAME] Gading"
type input "[PERSON_NAME] Gading"
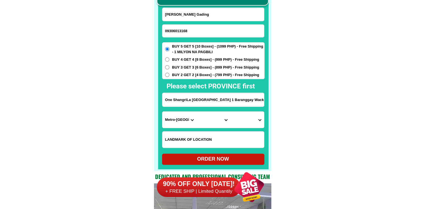
click at [200, 74] on span "BUY 2 GET 2 [4 Boxes] - (799 PHP) - Free Shipping" at bounding box center [215, 75] width 87 height 6
click at [169, 74] on input "BUY 2 GET 2 [4 Boxes] - (799 PHP) - Free Shipping" at bounding box center [167, 75] width 4 height 4
radio input "true"
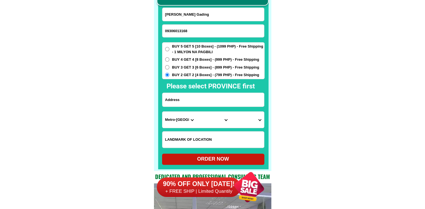
click at [187, 103] on input "Input address" at bounding box center [213, 100] width 102 height 14
paste input "puttot I [PERSON_NAME] purok 7 [GEOGRAPHIC_DATA] [GEOGRAPHIC_DATA][PERSON_NAME]…"
type input "puttot I [PERSON_NAME] purok 7 [GEOGRAPHIC_DATA] [GEOGRAPHIC_DATA][PERSON_NAME]…"
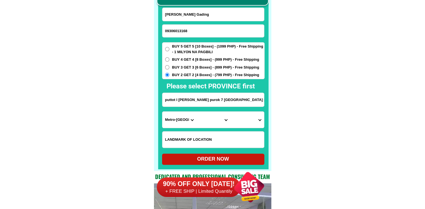
click at [190, 121] on select "Province [GEOGRAPHIC_DATA] [GEOGRAPHIC_DATA] [GEOGRAPHIC_DATA] [GEOGRAPHIC_DATA…" at bounding box center [179, 119] width 34 height 16
select select "63_225"
click at [206, 120] on select "City Anao Bamban Camiling Capas Gerona Mayantoc [PERSON_NAME] Paniqui [PERSON_N…" at bounding box center [213, 119] width 34 height 16
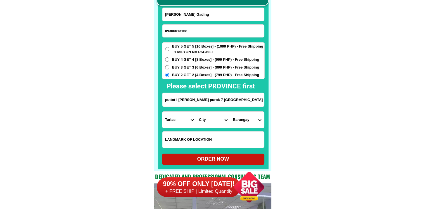
select select "63_2258774"
click at [196, 111] on select "City Anao Bamban Camiling Capas Gerona Mayantoc [PERSON_NAME] Paniqui [PERSON_N…" at bounding box center [213, 119] width 34 height 16
click at [249, 118] on select "Barangay Baldios Botbotones Caanamongan Cabaruan Cabugbugan Caduldulaoan [GEOGR…" at bounding box center [247, 119] width 34 height 16
select select "63_22587747140"
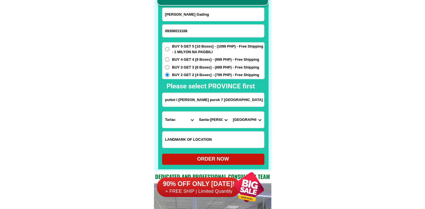
click at [235, 158] on div "ORDER NOW" at bounding box center [213, 159] width 102 height 8
type input "puttot I [PERSON_NAME] purok 7 [GEOGRAPHIC_DATA] [GEOGRAPHIC_DATA][PERSON_NAME]…"
radio input "true"
drag, startPoint x: 198, startPoint y: 30, endPoint x: 192, endPoint y: 36, distance: 9.1
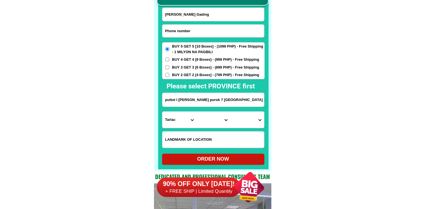
click at [198, 30] on input "Input phone_number" at bounding box center [213, 31] width 102 height 13
paste input "0963 391 9873"
click at [181, 28] on input "0963 391 9873" at bounding box center [213, 31] width 102 height 13
type input "09633919873"
drag, startPoint x: 197, startPoint y: 17, endPoint x: 194, endPoint y: 8, distance: 9.3
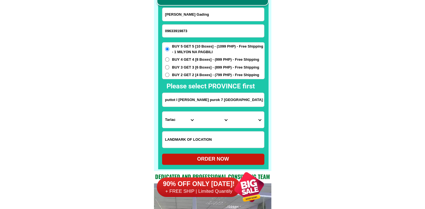
click at [197, 17] on input "[PERSON_NAME] Gading" at bounding box center [213, 14] width 102 height 13
paste input "TERESJTA TRINIDAD"
type input "TERESJTA TRINIDAD"
click at [195, 106] on form "TERESJTA [GEOGRAPHIC_DATA] 09633919873 ORDER NOW puttot I [PERSON_NAME] purok 7…" at bounding box center [213, 86] width 102 height 157
drag, startPoint x: 202, startPoint y: 102, endPoint x: 310, endPoint y: 116, distance: 108.9
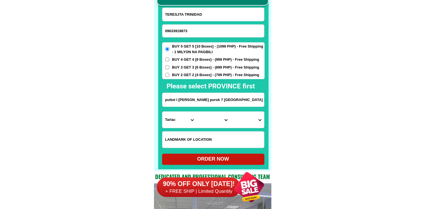
click at [202, 102] on input "puttot I [PERSON_NAME] purok 7 [GEOGRAPHIC_DATA] [GEOGRAPHIC_DATA][PERSON_NAME]…" at bounding box center [213, 100] width 102 height 14
paste input "[PERSON_NAME] ST. BRGY.2 [GEOGRAPHIC_DATA], [GEOGRAPHIC_DATA]"
type input "[PERSON_NAME] ST. BRGY.2 [GEOGRAPHIC_DATA], [GEOGRAPHIC_DATA]"
click at [185, 117] on select "Province [GEOGRAPHIC_DATA] [GEOGRAPHIC_DATA] [GEOGRAPHIC_DATA] [GEOGRAPHIC_DATA…" at bounding box center [179, 119] width 34 height 16
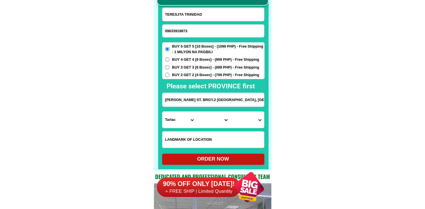
select select "63_196"
click at [222, 121] on select "City Capiz-[PERSON_NAME]-[GEOGRAPHIC_DATA] Capiz-president-roxas [PERSON_NAME] …" at bounding box center [213, 119] width 34 height 16
select select "63_1965049"
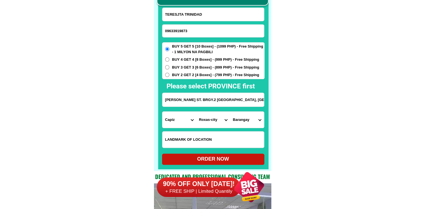
click at [241, 120] on select "Barangay [GEOGRAPHIC_DATA] [GEOGRAPHIC_DATA] [GEOGRAPHIC_DATA] [GEOGRAPHIC_DATA…" at bounding box center [247, 119] width 34 height 16
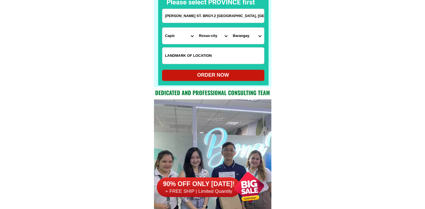
scroll to position [4397, 0]
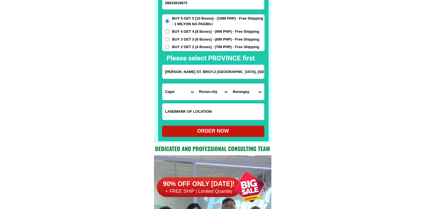
click at [247, 93] on select "Barangay [GEOGRAPHIC_DATA] [GEOGRAPHIC_DATA] [GEOGRAPHIC_DATA] [GEOGRAPHIC_DATA…" at bounding box center [247, 91] width 34 height 16
select select "63_19650498671"
click at [230, 83] on select "Barangay [GEOGRAPHIC_DATA] [GEOGRAPHIC_DATA] [GEOGRAPHIC_DATA] [GEOGRAPHIC_DATA…" at bounding box center [247, 91] width 34 height 16
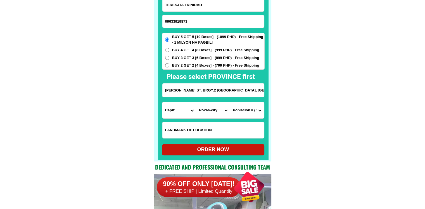
scroll to position [4369, 0]
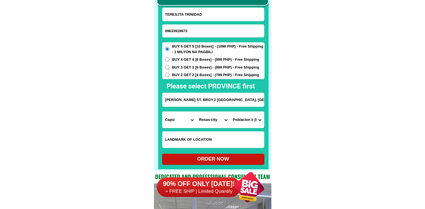
click at [229, 157] on div "ORDER NOW" at bounding box center [213, 159] width 102 height 8
radio input "true"
click at [184, 31] on input "Input phone_number" at bounding box center [213, 31] width 102 height 13
paste input "09059122019"
type input "09059122019"
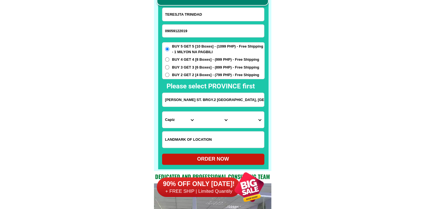
click at [221, 7] on div at bounding box center [213, 72] width 110 height 194
drag, startPoint x: 204, startPoint y: 12, endPoint x: 198, endPoint y: 2, distance: 11.7
click at [204, 12] on input "TERESJTA TRINIDAD" at bounding box center [213, 14] width 102 height 13
paste input "[PERSON_NAME]"
type input "[PERSON_NAME]"
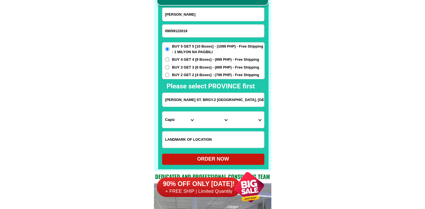
click at [189, 102] on input "[PERSON_NAME] ST. BRGY.2 [GEOGRAPHIC_DATA], [GEOGRAPHIC_DATA]" at bounding box center [213, 100] width 102 height 14
paste input "Black 7 kaingin1 baranggay pansol [GEOGRAPHIC_DATA] [GEOGRAPHIC_DATA][PERSON_NA…"
type input "Black 7 kaingin1 baranggay pansol [GEOGRAPHIC_DATA] [GEOGRAPHIC_DATA][PERSON_NA…"
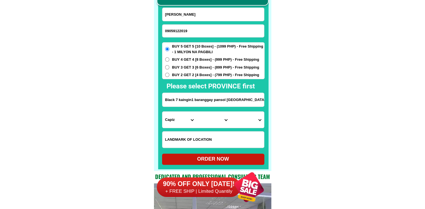
click at [177, 120] on select "Province [GEOGRAPHIC_DATA] [GEOGRAPHIC_DATA] [GEOGRAPHIC_DATA] [GEOGRAPHIC_DATA…" at bounding box center [179, 119] width 34 height 16
select select "63_219"
click at [217, 120] on select "City" at bounding box center [213, 119] width 34 height 16
select select "63_2194070"
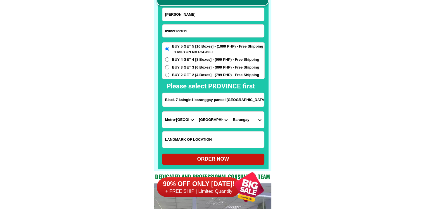
click at [243, 122] on select "Barangay [PERSON_NAME] [PERSON_NAME] [PERSON_NAME] Bagbag Bago bantay Bagong li…" at bounding box center [247, 119] width 34 height 16
select select "63_219407018164"
click at [224, 157] on div "ORDER NOW" at bounding box center [213, 159] width 102 height 8
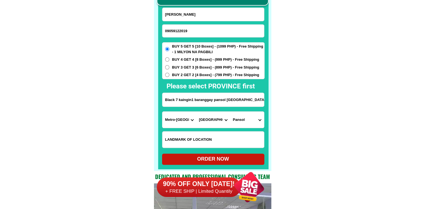
radio input "true"
click at [190, 28] on input "09059122019" at bounding box center [213, 31] width 102 height 13
paste input "09757568603"
type input "09757568603"
drag, startPoint x: 195, startPoint y: 16, endPoint x: 190, endPoint y: 4, distance: 13.2
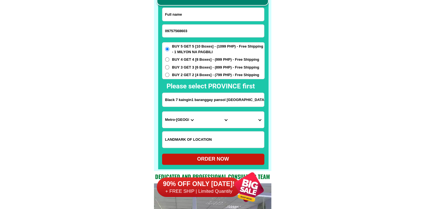
click at [195, 16] on input "Input full_name" at bounding box center [213, 14] width 102 height 13
paste input "[PERSON_NAME]"
type input "[PERSON_NAME]"
drag, startPoint x: 217, startPoint y: 102, endPoint x: 213, endPoint y: 99, distance: 4.8
click at [216, 102] on input "Black 7 kaingin1 baranggay pansol [GEOGRAPHIC_DATA] [GEOGRAPHIC_DATA][PERSON_NA…" at bounding box center [213, 100] width 102 height 14
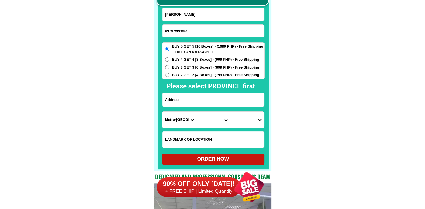
paste input "118 purok 3 turayong cauyAn city [PERSON_NAME] sa act equity machinery ung 1099…"
type input "118 purok 3 turayong cauyAn city [PERSON_NAME] sa act equity machinery ung 1099…"
drag, startPoint x: 280, startPoint y: 99, endPoint x: 218, endPoint y: 123, distance: 67.2
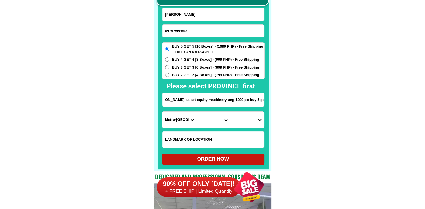
scroll to position [0, 0]
click at [171, 122] on select "Province [GEOGRAPHIC_DATA] [GEOGRAPHIC_DATA] [GEOGRAPHIC_DATA] [GEOGRAPHIC_DATA…" at bounding box center [179, 119] width 34 height 16
select select "63_305"
drag, startPoint x: 271, startPoint y: 123, endPoint x: 248, endPoint y: 123, distance: 23.2
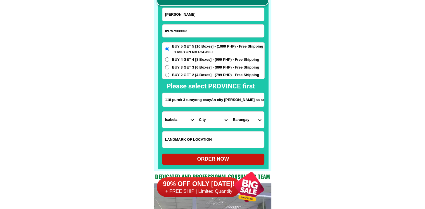
click at [208, 122] on select "City [GEOGRAPHIC_DATA] [PERSON_NAME]-city [GEOGRAPHIC_DATA] [PERSON_NAME] Echag…" at bounding box center [213, 119] width 34 height 16
select select "63_3052855"
click at [247, 121] on select "Barangay Alicaocao Alinam Amobocan Andarayan Baculod Baringin norte Baringin su…" at bounding box center [247, 119] width 34 height 16
select select "63_3052855541"
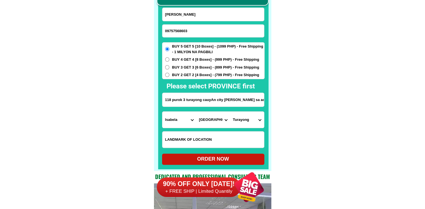
drag, startPoint x: 311, startPoint y: 121, endPoint x: 258, endPoint y: 135, distance: 54.3
click at [207, 156] on div "ORDER NOW" at bounding box center [213, 159] width 102 height 8
radio input "true"
click at [188, 34] on input "Input phone_number" at bounding box center [213, 31] width 102 height 13
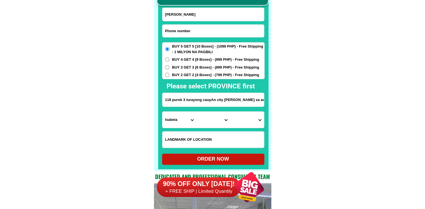
paste input "09515941484"
type input "09515941484"
drag, startPoint x: 220, startPoint y: 15, endPoint x: 243, endPoint y: 1, distance: 27.1
click at [220, 16] on input "Input full_name" at bounding box center [213, 14] width 102 height 13
paste input "[PERSON_NAME]"
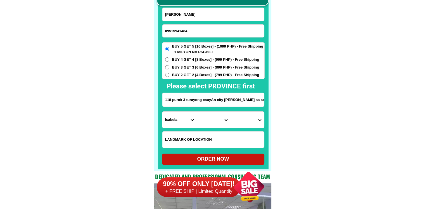
type input "[PERSON_NAME]"
click at [209, 100] on input "Input address" at bounding box center [213, 100] width 102 height 14
paste input "sitio lower zigzag videoke Antipolo"
type input "sitio lower zigzag videoke Antipolo"
drag, startPoint x: 306, startPoint y: 115, endPoint x: 221, endPoint y: 121, distance: 85.4
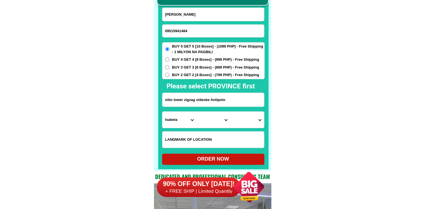
click at [178, 123] on select "Province [GEOGRAPHIC_DATA] [GEOGRAPHIC_DATA] [GEOGRAPHIC_DATA] [GEOGRAPHIC_DATA…" at bounding box center [179, 119] width 34 height 16
select select "63_993"
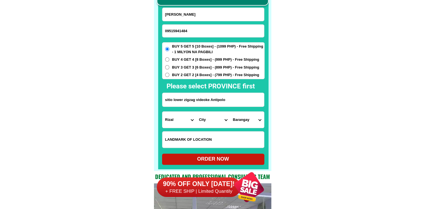
click at [199, 123] on select "City Angono Antipolo-city [GEOGRAPHIC_DATA] [GEOGRAPHIC_DATA] [GEOGRAPHIC_DATA]…" at bounding box center [213, 119] width 34 height 16
select select "63_993568"
click at [196, 111] on select "City Angono Antipolo-city [GEOGRAPHIC_DATA] [GEOGRAPHIC_DATA] [GEOGRAPHIC_DATA]…" at bounding box center [213, 119] width 34 height 16
click at [245, 120] on select "[GEOGRAPHIC_DATA] nayon [GEOGRAPHIC_DATA] [GEOGRAPHIC_DATA] [GEOGRAPHIC_DATA] D…" at bounding box center [247, 119] width 34 height 16
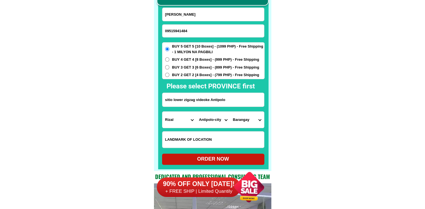
click at [245, 120] on select "[GEOGRAPHIC_DATA] nayon [GEOGRAPHIC_DATA] [GEOGRAPHIC_DATA] [GEOGRAPHIC_DATA] D…" at bounding box center [247, 119] width 34 height 16
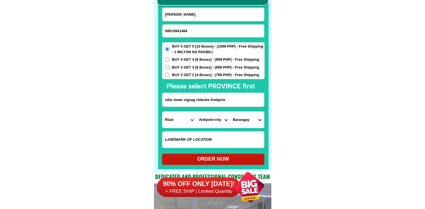
click at [245, 120] on select "[GEOGRAPHIC_DATA] nayon [GEOGRAPHIC_DATA] [GEOGRAPHIC_DATA] [GEOGRAPHIC_DATA] D…" at bounding box center [247, 119] width 34 height 16
click at [216, 102] on input "sitio lower zigzag videoke Antipolo" at bounding box center [213, 100] width 102 height 14
click at [243, 122] on select "[GEOGRAPHIC_DATA] nayon [GEOGRAPHIC_DATA] [GEOGRAPHIC_DATA] [GEOGRAPHIC_DATA] D…" at bounding box center [247, 119] width 34 height 16
select select "63_9935681168"
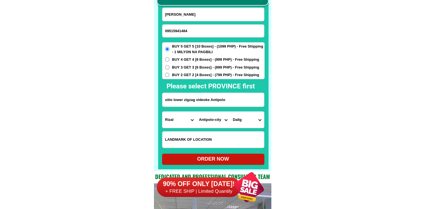
click at [239, 154] on div "ORDER NOW" at bounding box center [213, 158] width 102 height 11
radio input "true"
click at [199, 29] on input "09515941484" at bounding box center [213, 31] width 102 height 13
paste input "09758030426"
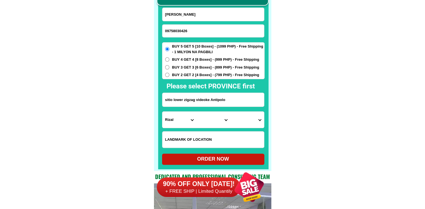
type input "09758030426"
click at [198, 18] on input "Input full_name" at bounding box center [213, 14] width 102 height 13
paste input "[PERSON_NAME]"
type input "[PERSON_NAME]"
click at [187, 59] on span "BUY 4 GET 4 [8 Boxes] - (999 PHP) - Free Shipping" at bounding box center [215, 60] width 87 height 6
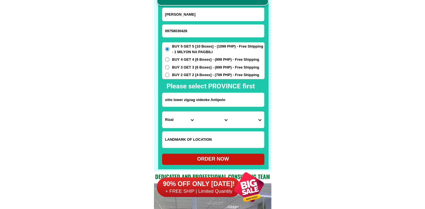
click at [169, 59] on input "BUY 4 GET 4 [8 Boxes] - (999 PHP) - Free Shipping" at bounding box center [167, 59] width 4 height 4
radio input "true"
drag, startPoint x: 190, startPoint y: 89, endPoint x: 190, endPoint y: 92, distance: 3.5
click at [190, 89] on h2 "Please select PROVINCE first" at bounding box center [240, 86] width 149 height 10
click at [189, 99] on input "sitio lower zigzag videoke Antipolo" at bounding box center [213, 100] width 102 height 14
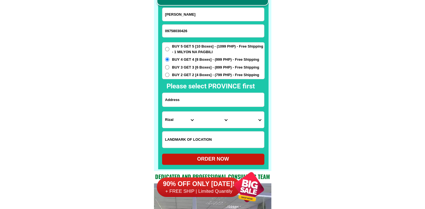
paste input "BARANGAY AMBAGO BUTUAN CITY LIVING IN PHASE 3. LOT 28. BCK 4 EMENVILL SUBD. [GE…"
type input "BARANGAY AMBAGO BUTUAN CITY LIVING IN PHASE 3. LOT 28. BCK 4 EMENVILL SUBD. [GE…"
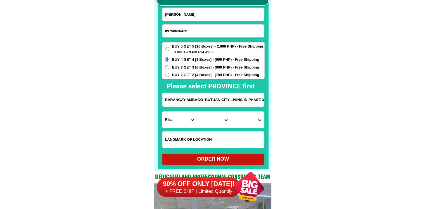
click at [173, 121] on select "Province [GEOGRAPHIC_DATA] [GEOGRAPHIC_DATA] [GEOGRAPHIC_DATA] [GEOGRAPHIC_DATA…" at bounding box center [179, 119] width 34 height 16
drag, startPoint x: 193, startPoint y: 99, endPoint x: 319, endPoint y: 99, distance: 125.9
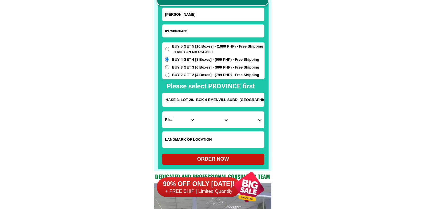
click at [214, 101] on input "BARANGAY AMBAGO BUTUAN CITY LIVING IN PHASE 3. LOT 28. BCK 4 EMENVILL SUBD. [GE…" at bounding box center [213, 100] width 102 height 14
click at [174, 124] on select "Province [GEOGRAPHIC_DATA] [GEOGRAPHIC_DATA] [GEOGRAPHIC_DATA] [GEOGRAPHIC_DATA…" at bounding box center [179, 119] width 34 height 16
select select "63_513"
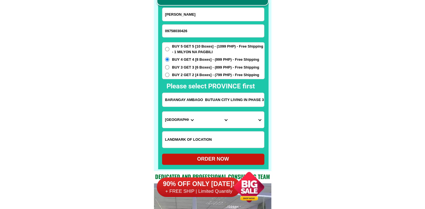
click at [207, 121] on select "City [GEOGRAPHIC_DATA]-[GEOGRAPHIC_DATA] [GEOGRAPHIC_DATA]-[PERSON_NAME] [GEOGR…" at bounding box center [213, 119] width 34 height 16
select select "63_5131995"
click at [241, 119] on select "Barangay Agao pob. (bgy. 3) [GEOGRAPHIC_DATA][PERSON_NAME] Ampayon Anticala [GE…" at bounding box center [247, 119] width 34 height 16
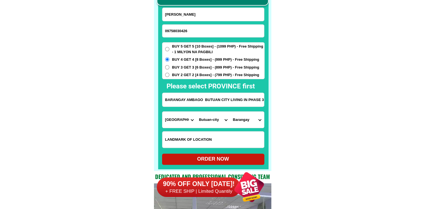
select select "63_51319952089"
click at [229, 165] on div at bounding box center [249, 187] width 44 height 44
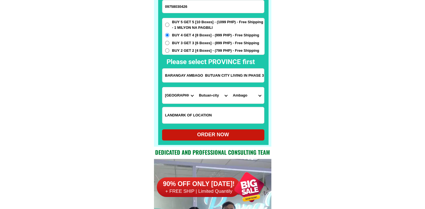
scroll to position [4397, 0]
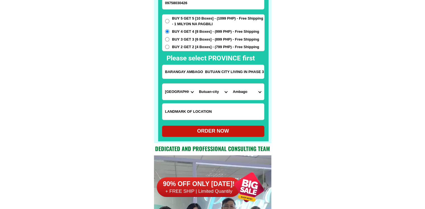
click at [226, 128] on div "ORDER NOW" at bounding box center [213, 131] width 102 height 8
radio input "true"
click at [188, 2] on input "09758030426" at bounding box center [213, 3] width 102 height 13
paste input "09319224630"
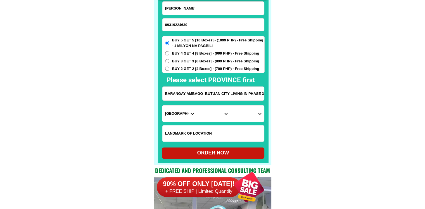
scroll to position [4369, 0]
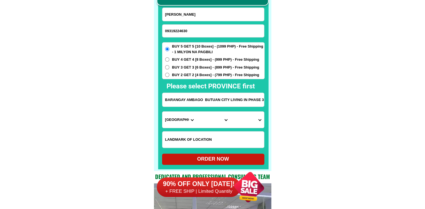
type input "09319224630"
click at [187, 14] on input "[PERSON_NAME]" at bounding box center [213, 14] width 102 height 13
paste input "[PERSON_NAME]"
type input "[PERSON_NAME]"
click at [184, 89] on h2 "Please select PROVINCE first" at bounding box center [240, 86] width 149 height 10
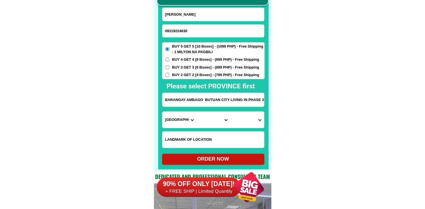
click at [184, 98] on input "BARANGAY AMBAGO BUTUAN CITY LIVING IN PHASE 3. LOT 28. BCK 4 EMENVILL SUBD. [GE…" at bounding box center [213, 100] width 102 height 14
paste input "sitio Bulacan 1BRGY. Bagumbayan Pililla [PERSON_NAME]"
type input "sitio Bulacan 1BRGY. Bagumbayan Pililla [PERSON_NAME]"
click at [175, 115] on select "Province [GEOGRAPHIC_DATA] [GEOGRAPHIC_DATA] [GEOGRAPHIC_DATA] [GEOGRAPHIC_DATA…" at bounding box center [179, 119] width 34 height 16
select select "63_993"
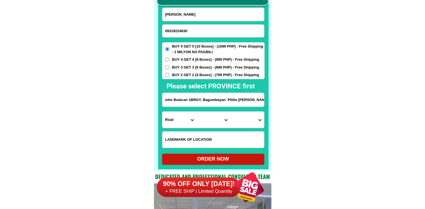
drag, startPoint x: 318, startPoint y: 114, endPoint x: 254, endPoint y: 123, distance: 65.2
click at [207, 124] on select "City Angono Antipolo-city [GEOGRAPHIC_DATA] [GEOGRAPHIC_DATA] [GEOGRAPHIC_DATA]…" at bounding box center [213, 119] width 34 height 16
click at [210, 123] on select "City Angono Antipolo-city [GEOGRAPHIC_DATA] [GEOGRAPHIC_DATA] [GEOGRAPHIC_DATA]…" at bounding box center [213, 119] width 34 height 16
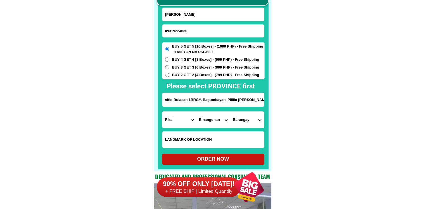
select select "63_993636"
drag, startPoint x: 316, startPoint y: 122, endPoint x: 266, endPoint y: 123, distance: 49.7
click at [243, 123] on select "Barangay Bagumbayan (pob.) Halayhayin Hulo (pob.) [GEOGRAPHIC_DATA] (pob.) Mala…" at bounding box center [247, 119] width 34 height 16
select select "63_9936367423"
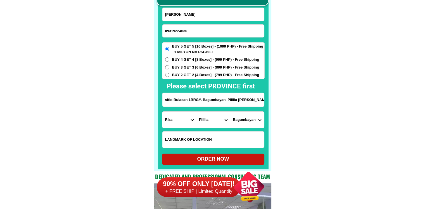
drag, startPoint x: 333, startPoint y: 131, endPoint x: 277, endPoint y: 159, distance: 62.7
click at [219, 159] on div "ORDER NOW" at bounding box center [213, 159] width 102 height 8
radio input "true"
